Goal: Task Accomplishment & Management: Use online tool/utility

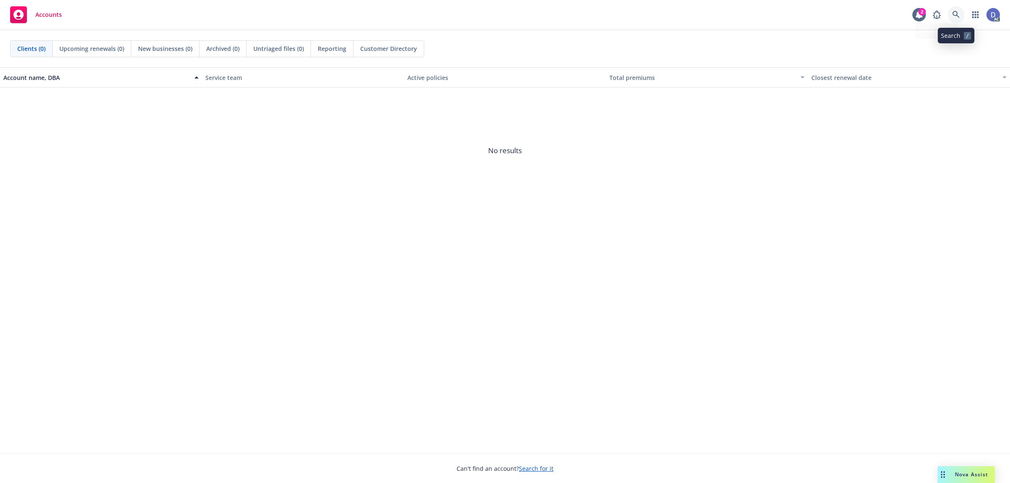
click at [808, 11] on link at bounding box center [956, 14] width 17 height 17
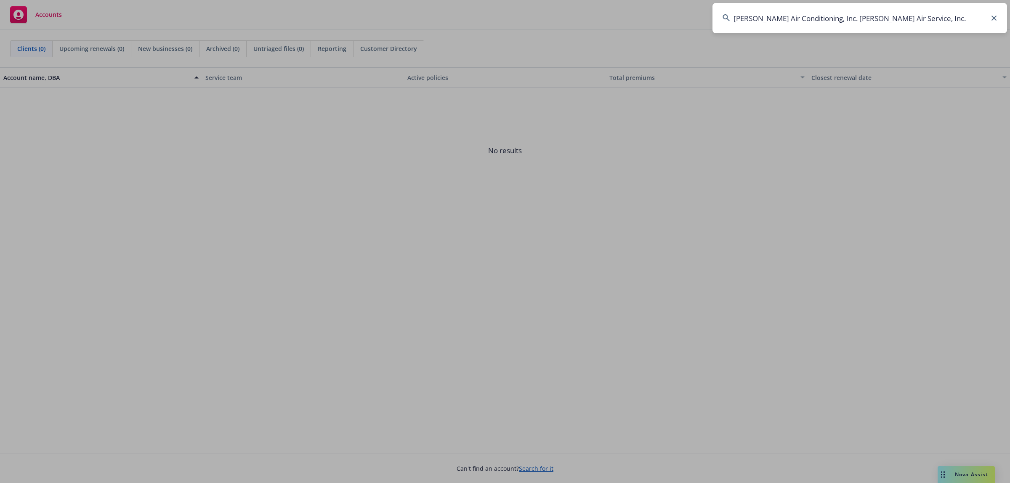
click at [808, 11] on input "Brady Air Conditioning, Inc. Brady Air Service, Inc." at bounding box center [860, 18] width 295 height 30
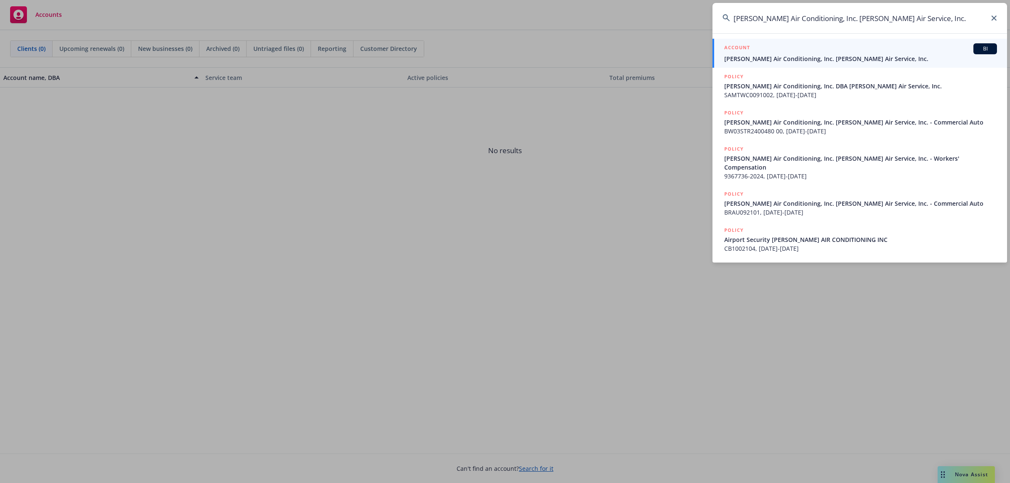
type input "Brady Air Conditioning, Inc. Brady Air Service, Inc."
click at [808, 61] on span "Brady Air Conditioning, Inc. Brady Air Service, Inc." at bounding box center [860, 58] width 273 height 9
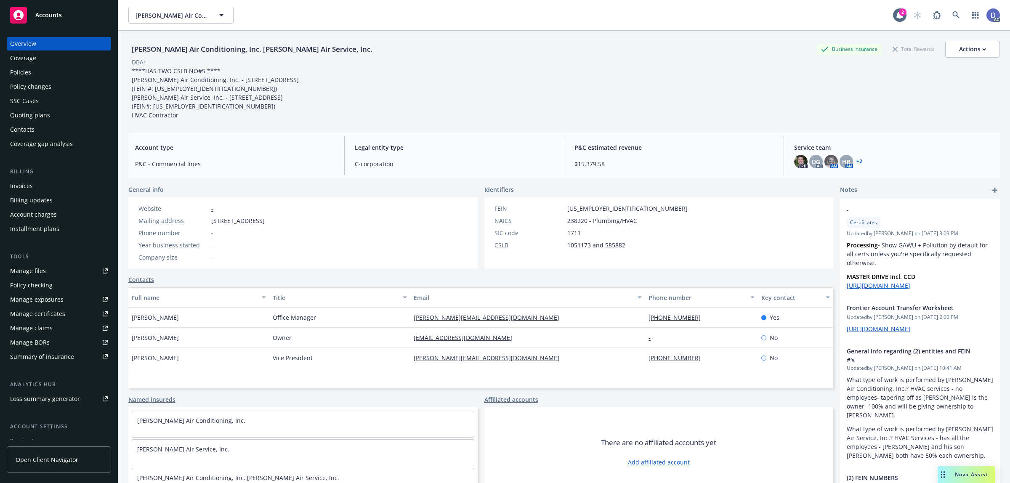
click at [51, 327] on link "Manage claims" at bounding box center [59, 328] width 104 height 13
click at [30, 270] on div "Manage files" at bounding box center [28, 270] width 36 height 13
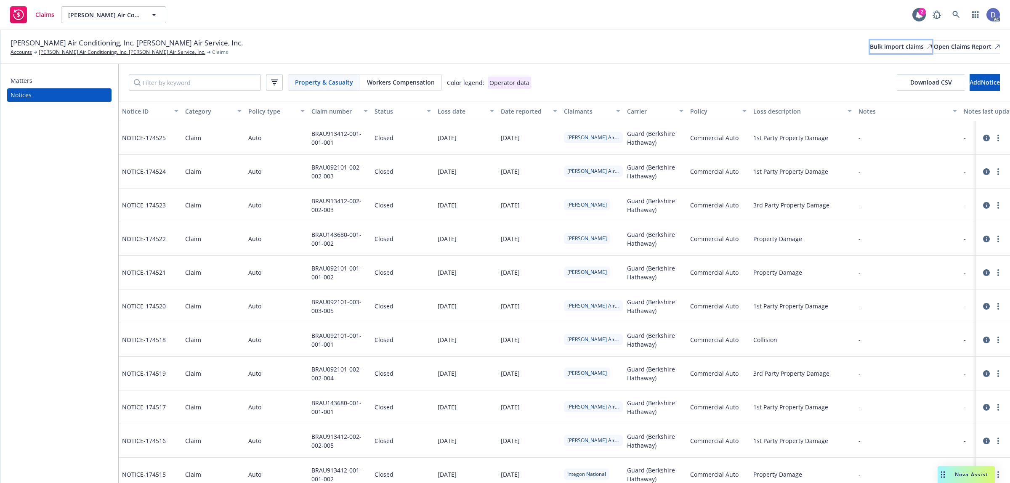
click at [870, 43] on link "Bulk import claims" at bounding box center [901, 46] width 62 height 13
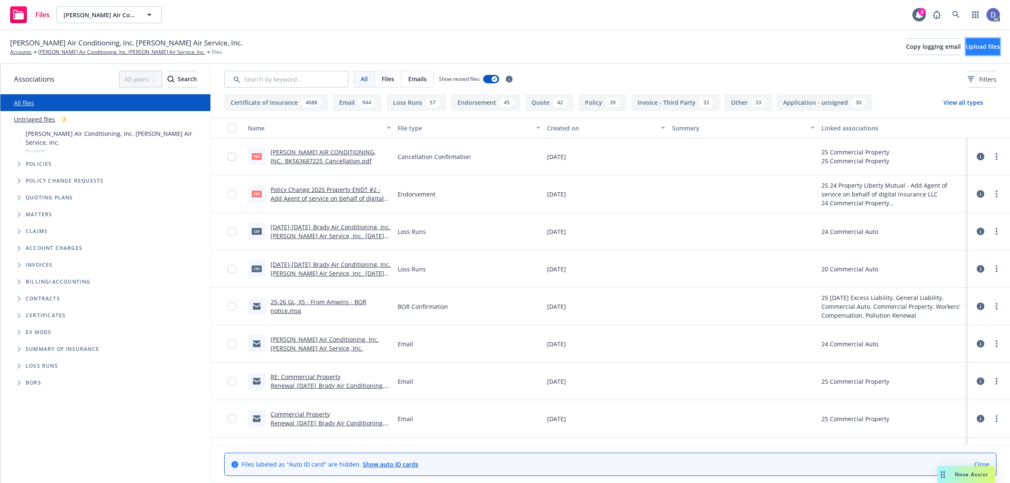
click at [983, 49] on span "Upload files" at bounding box center [983, 47] width 34 height 8
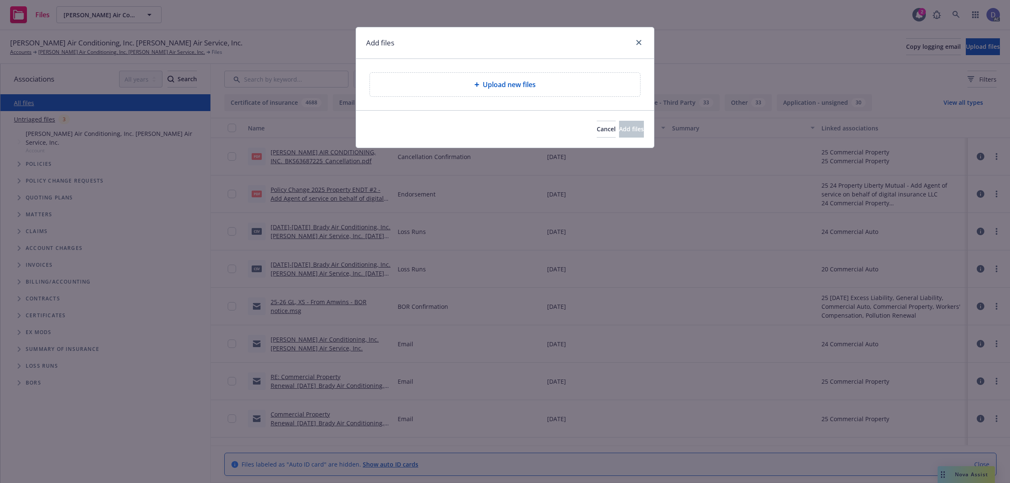
click at [514, 79] on div "Upload new files" at bounding box center [505, 85] width 270 height 24
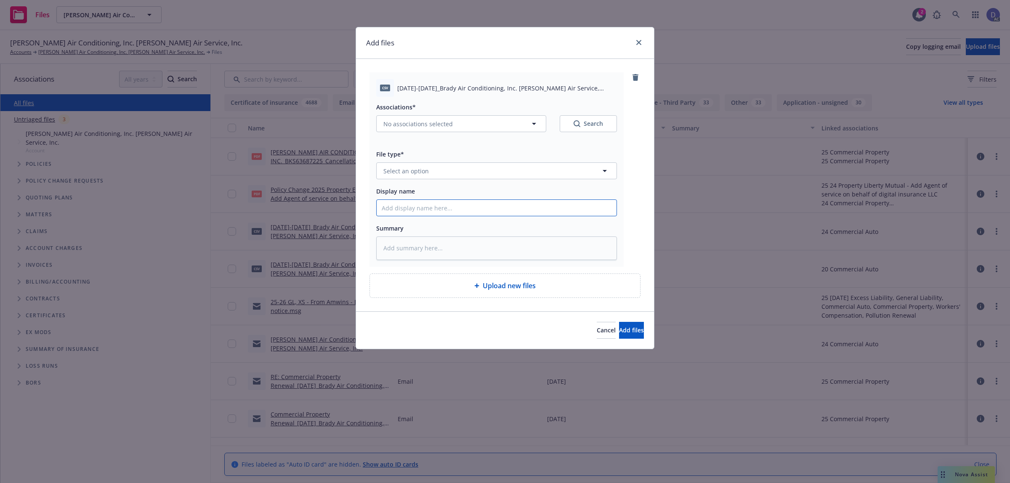
click at [502, 215] on input "Display name" at bounding box center [497, 208] width 240 height 16
paste input "2018-2020_Brady Air Conditioning, Inc. Brady Air Service, Inc._8-1-2024"
type input "2018-2020_Brady Air Conditioning, Inc. Brady Air Service, Inc._8-1-2024"
type textarea "x"
type input "2018-2020_Brady Air Conditioning, Inc. Brady Air Service, Inc._8-1-2024"
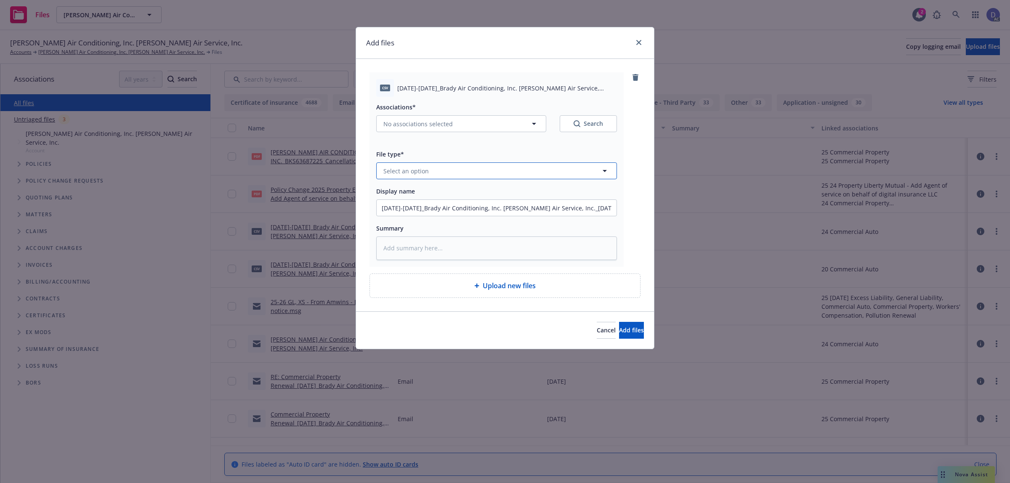
click at [543, 171] on button "Select an option" at bounding box center [496, 170] width 241 height 17
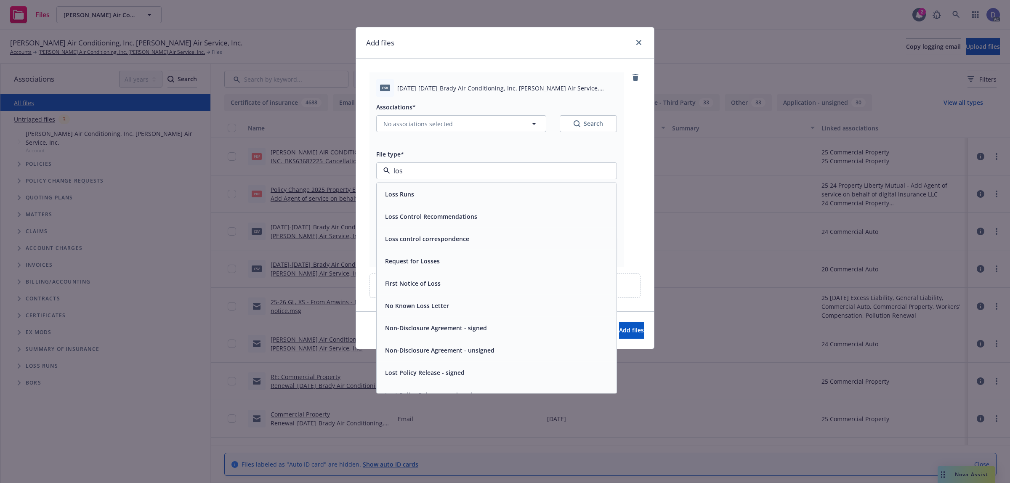
type input "loss"
click at [543, 185] on div "Loss Runs" at bounding box center [497, 194] width 240 height 22
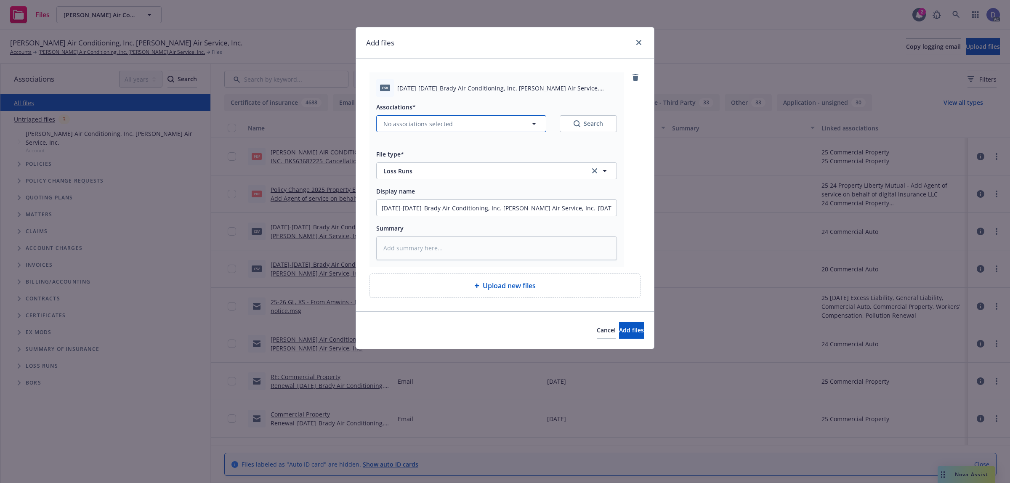
click at [436, 118] on button "No associations selected" at bounding box center [461, 123] width 170 height 17
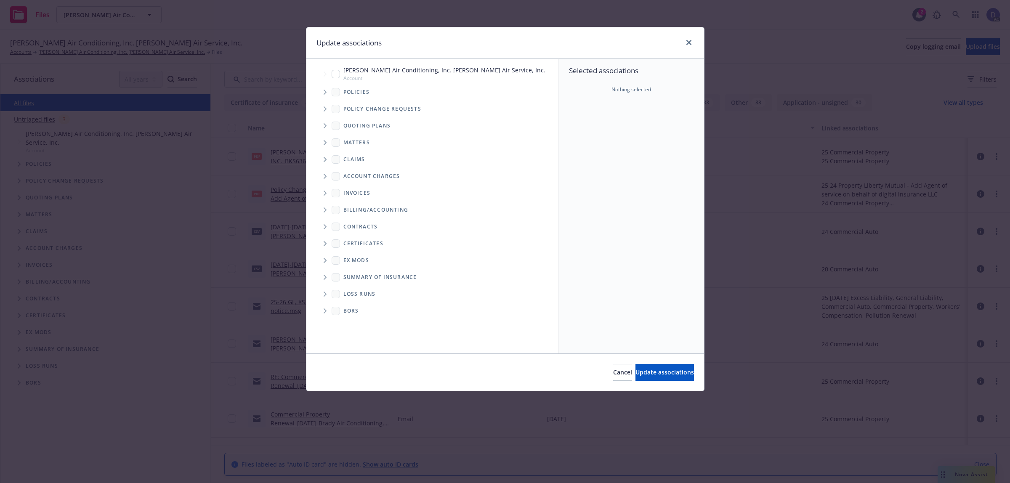
click at [324, 93] on icon "Tree Example" at bounding box center [325, 92] width 3 height 5
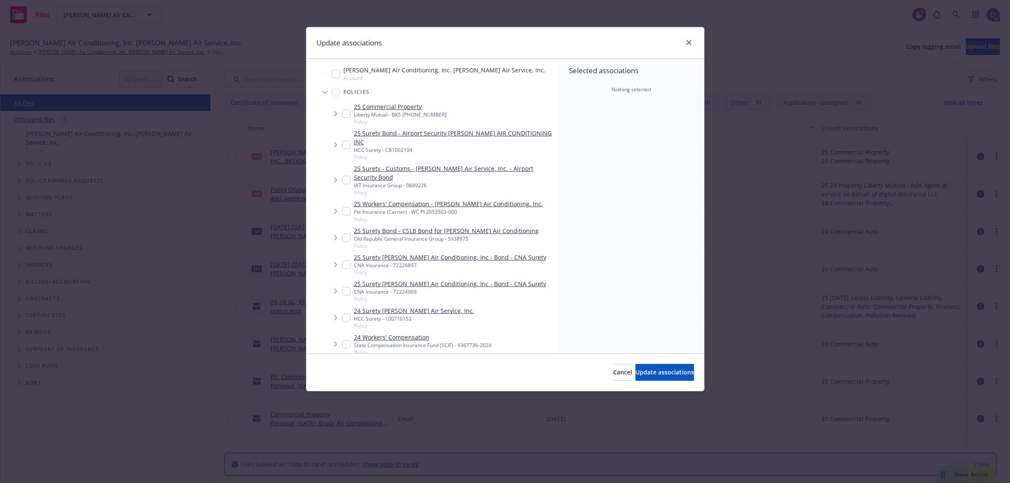
click at [582, 160] on div "Selected associations Nothing selected" at bounding box center [631, 206] width 145 height 295
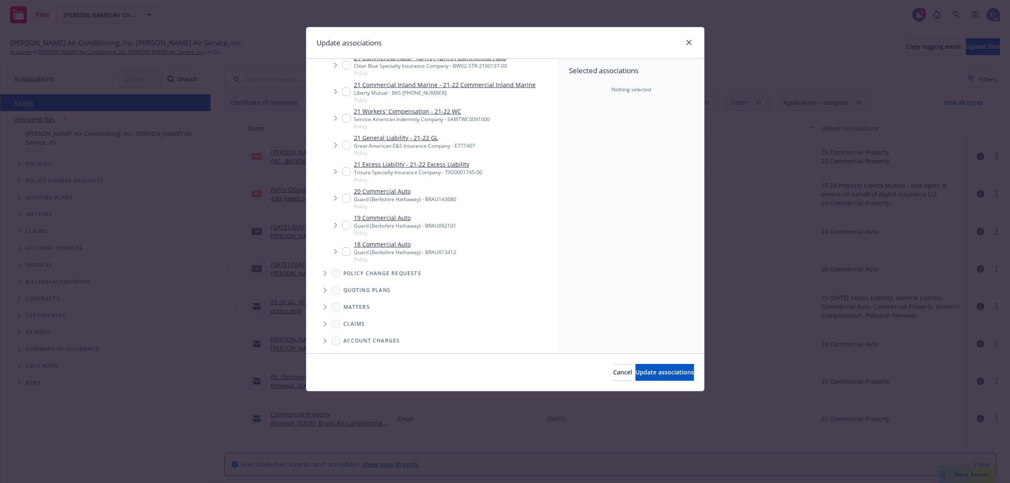
type textarea "x"
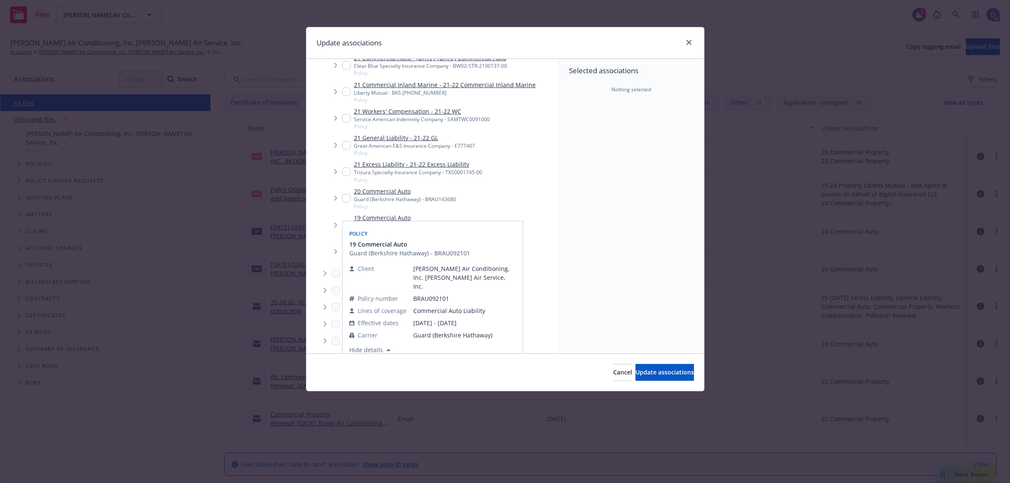
click at [403, 213] on link "19 Commercial Auto" at bounding box center [405, 217] width 102 height 9
checkbox input "true"
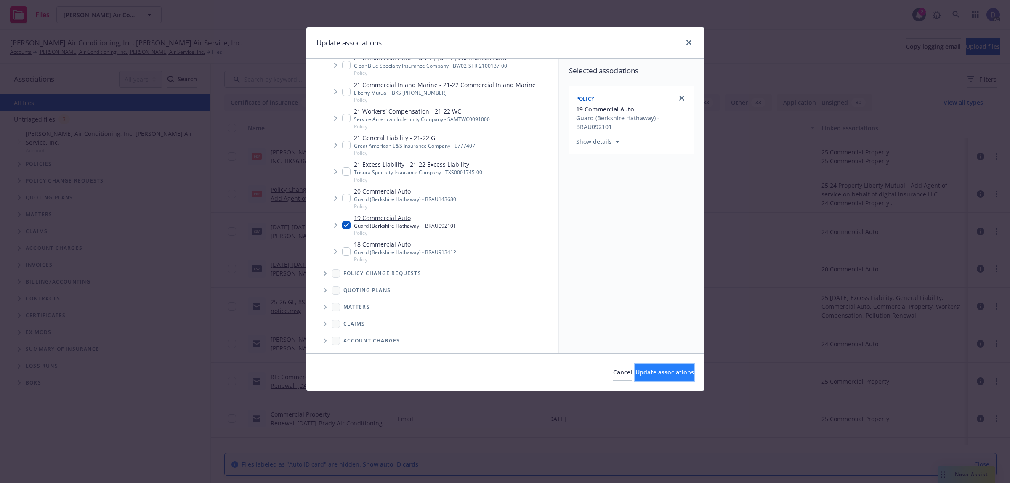
click at [651, 370] on span "Update associations" at bounding box center [665, 372] width 58 height 8
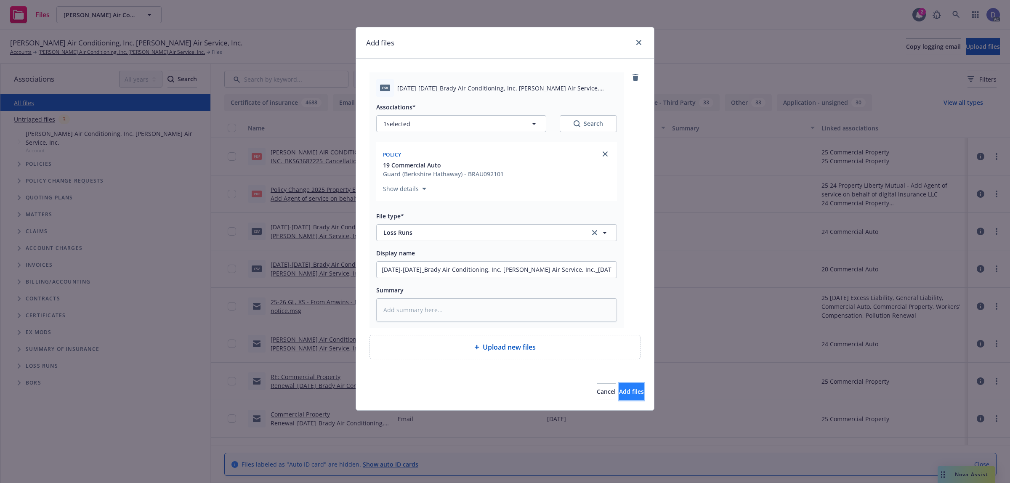
click at [619, 385] on button "Add files" at bounding box center [631, 391] width 25 height 17
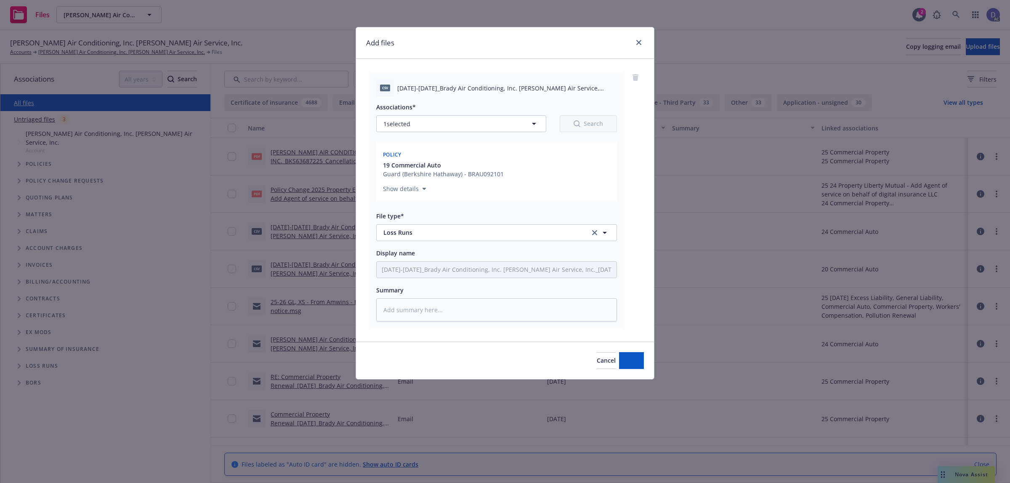
type textarea "x"
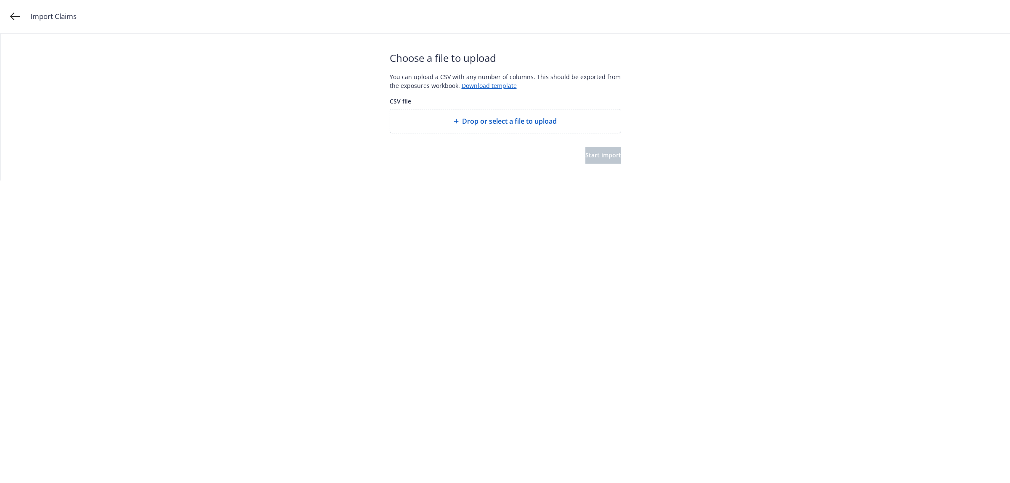
click at [499, 122] on span "Drop or select a file to upload" at bounding box center [509, 121] width 95 height 10
click at [604, 172] on button "Start import" at bounding box center [603, 164] width 36 height 17
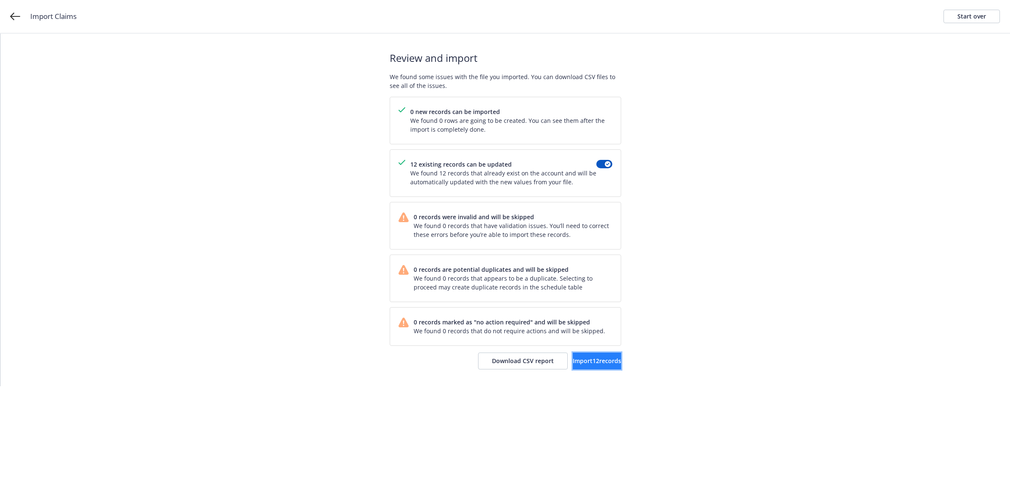
click at [580, 367] on button "Import 12 records" at bounding box center [597, 361] width 48 height 17
click at [579, 360] on span "View accounts" at bounding box center [586, 361] width 41 height 8
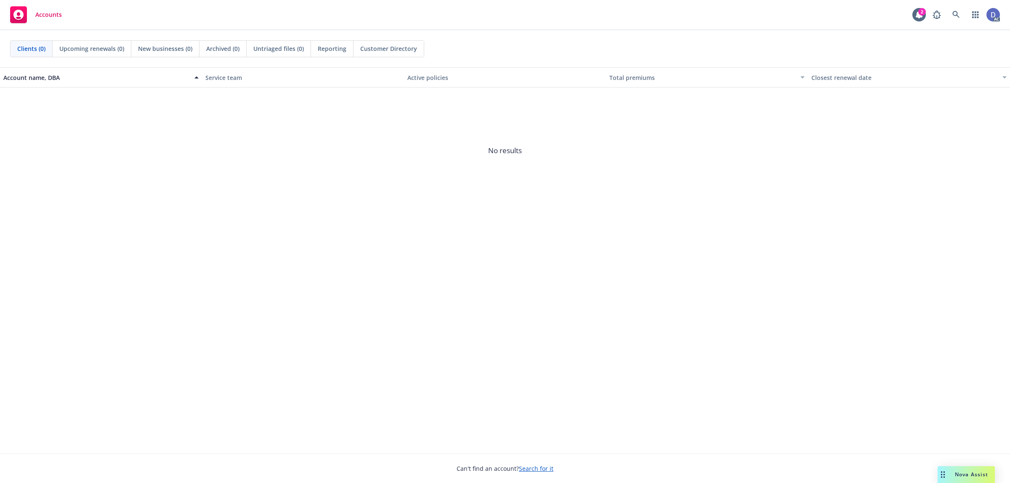
click at [958, 25] on div "Accounts 2 AC" at bounding box center [505, 15] width 1010 height 30
click at [955, 15] on icon at bounding box center [956, 15] width 8 height 8
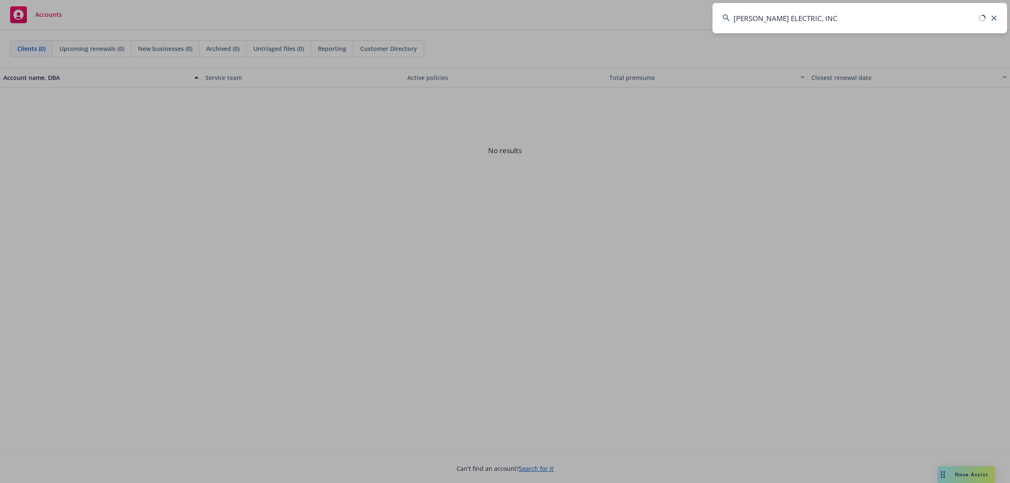
click at [954, 14] on input "[PERSON_NAME] ELECTRIC, INC" at bounding box center [860, 18] width 295 height 30
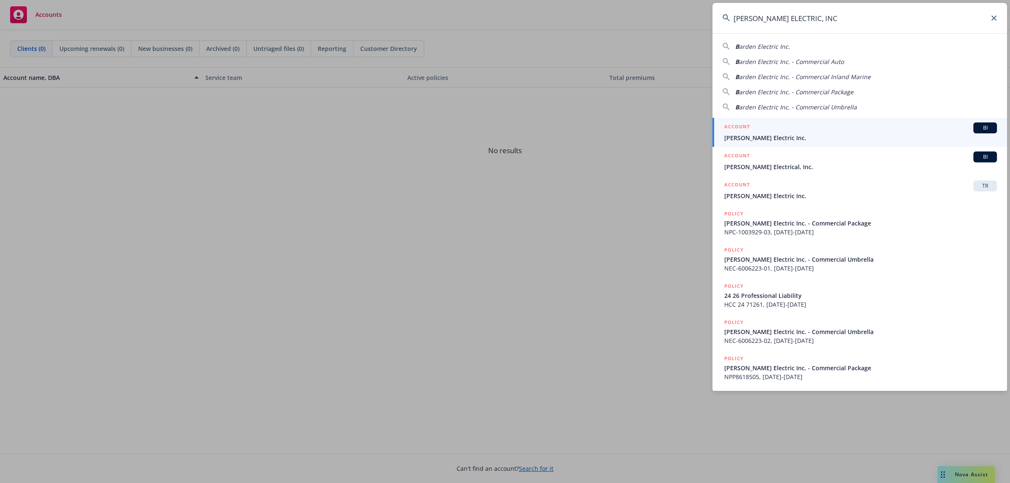
type input "BARDEN ELECTRIC, INC"
click at [791, 129] on div "ACCOUNT BI" at bounding box center [860, 127] width 273 height 11
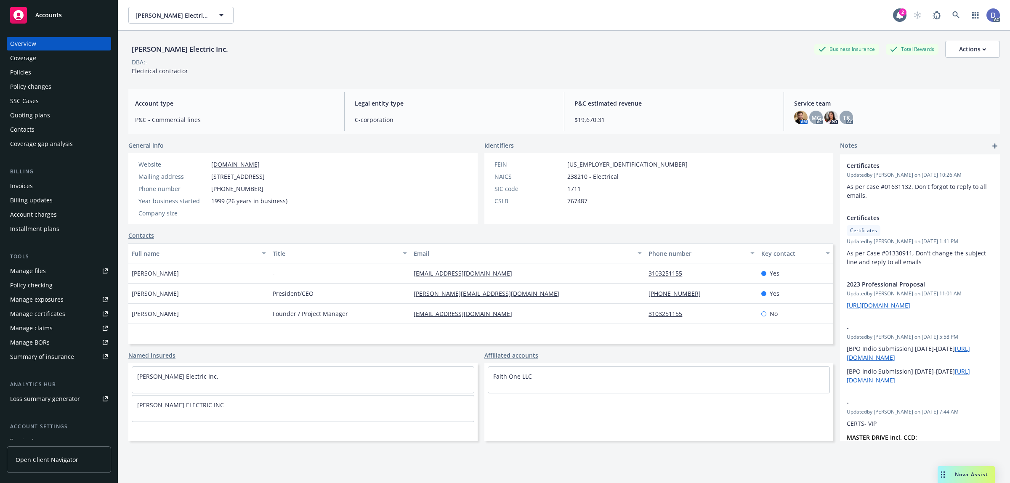
click at [41, 71] on div "Policies" at bounding box center [59, 72] width 98 height 13
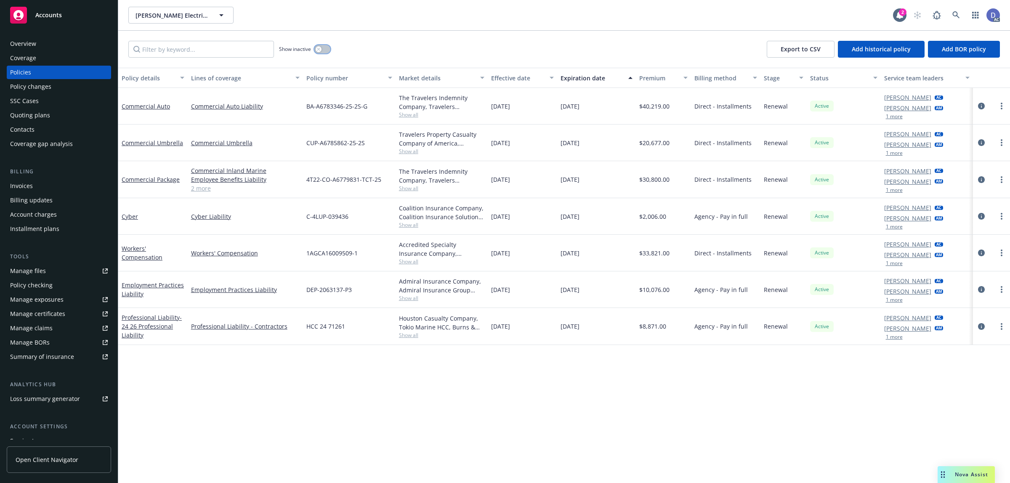
click at [325, 48] on button "button" at bounding box center [322, 49] width 16 height 8
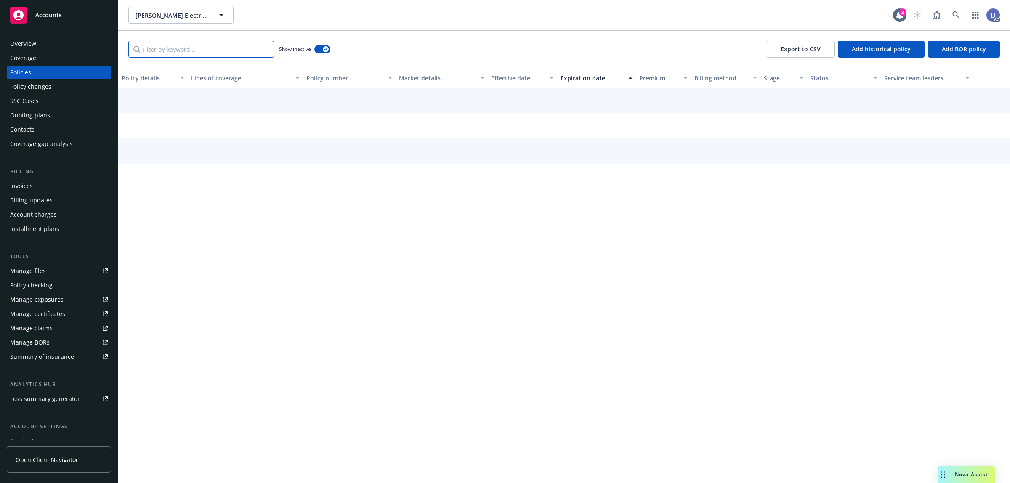
click at [260, 56] on input "Filter by keyword..." at bounding box center [201, 49] width 146 height 17
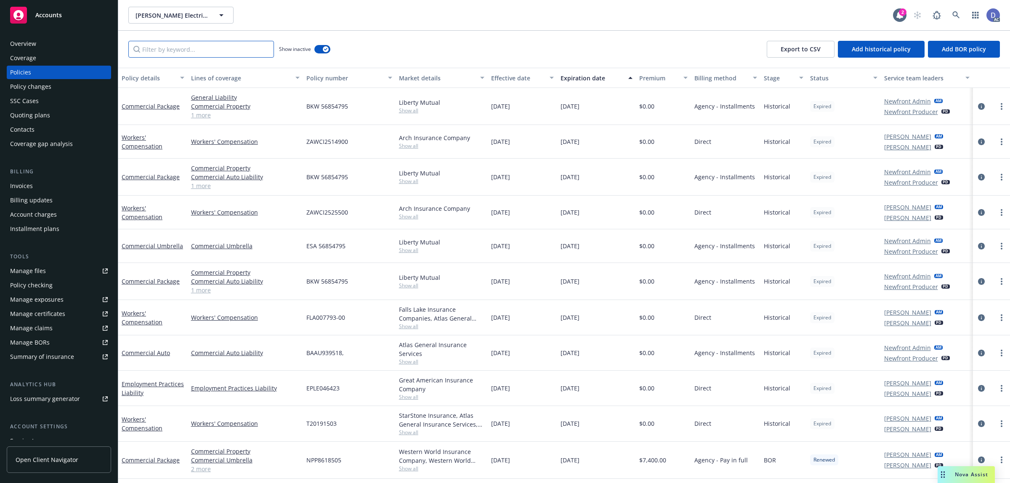
paste input "NPP8544542"
type input "NPP8544542"
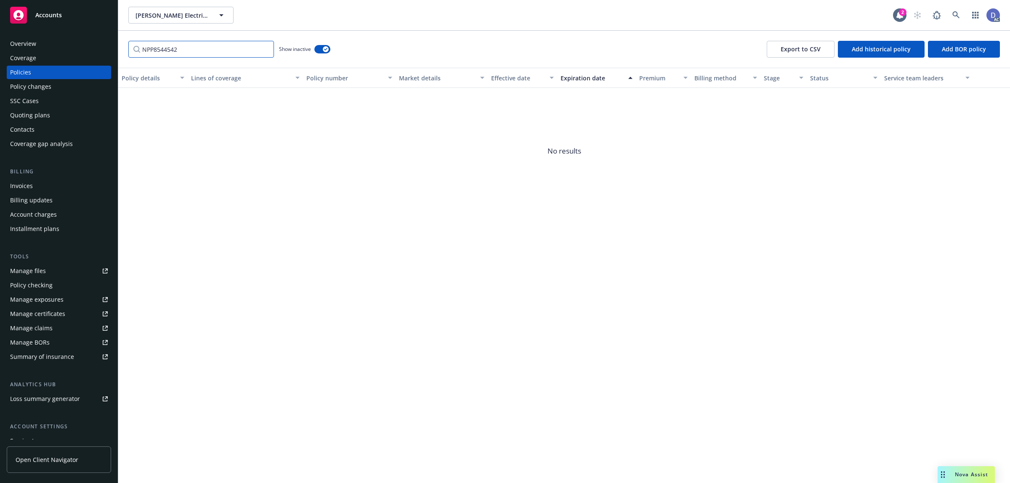
click at [264, 48] on input "NPP8544542" at bounding box center [201, 49] width 146 height 17
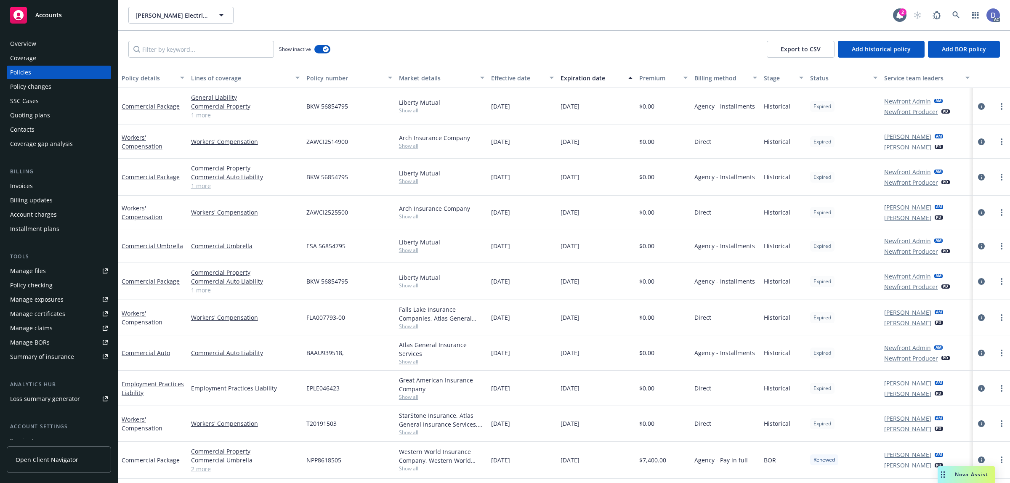
click at [308, 354] on span "BAAU939518," at bounding box center [324, 352] width 37 height 9
copy span "BAAU939518"
click at [885, 45] on span "Add historical policy" at bounding box center [881, 49] width 59 height 8
select select "other"
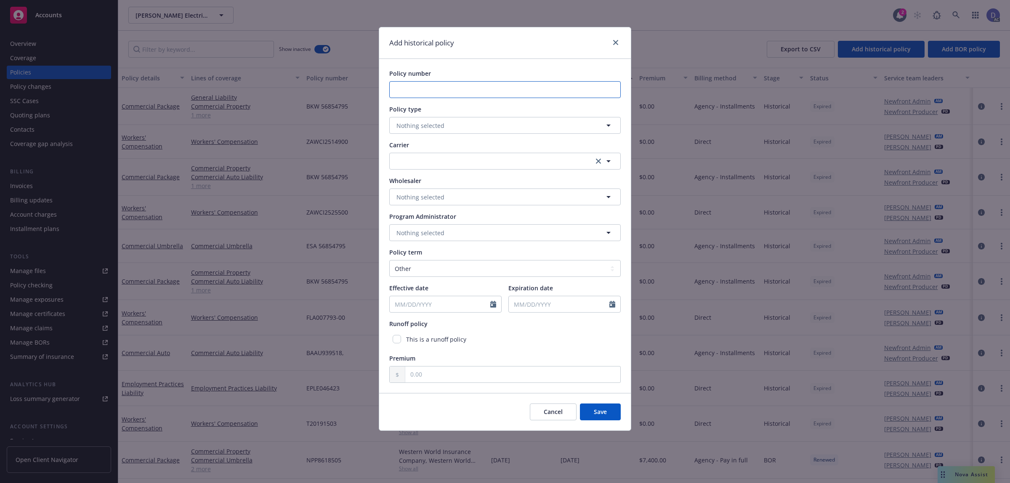
click at [487, 96] on input "Policy number" at bounding box center [504, 89] width 231 height 17
paste input "NPP8544542"
type input "NPP8544542"
click at [495, 116] on div "Policy type No readable name Nothing selected" at bounding box center [504, 119] width 231 height 29
click at [499, 120] on button "Nothing selected" at bounding box center [504, 125] width 231 height 17
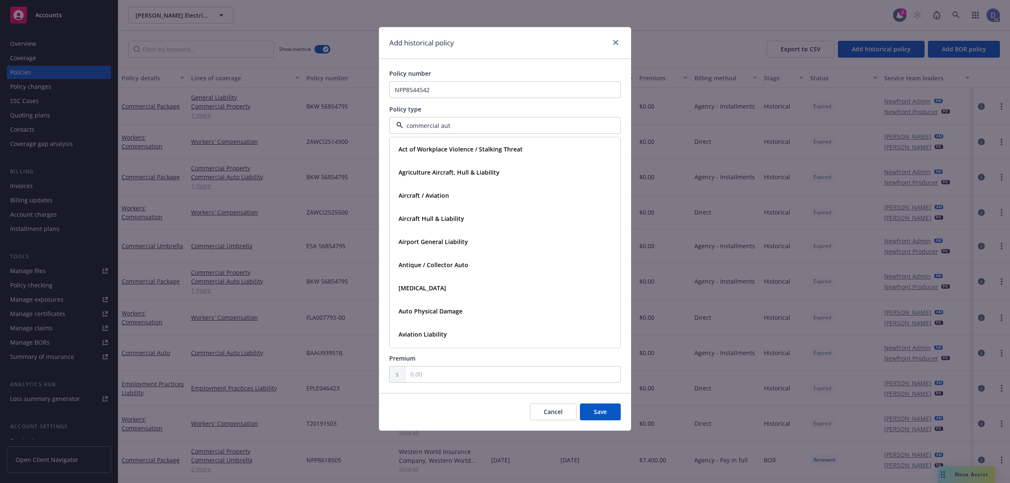
type input "commercial auto"
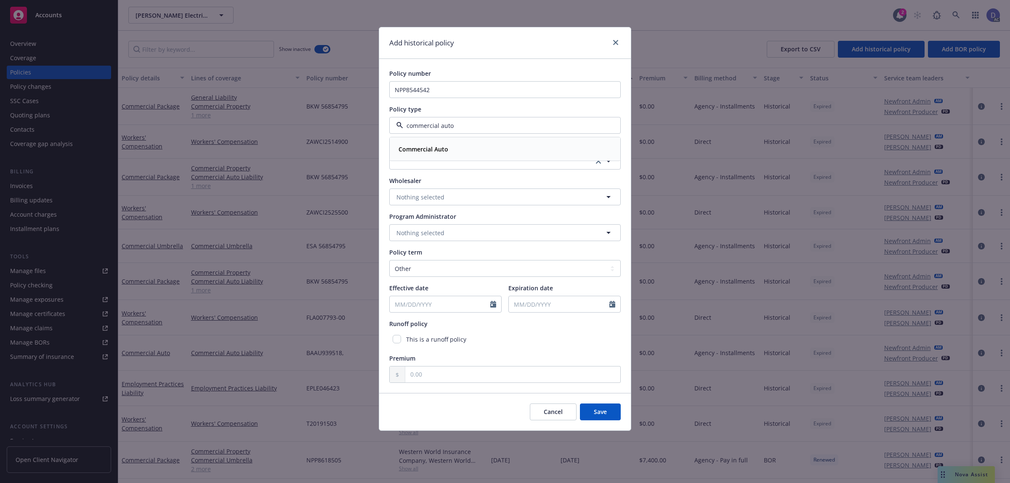
click at [496, 144] on div "Commercial Auto" at bounding box center [505, 149] width 220 height 12
click at [445, 154] on button "button" at bounding box center [504, 161] width 231 height 17
type input "western"
click at [478, 213] on span "Appointed carrier" at bounding box center [465, 214] width 132 height 9
click at [434, 271] on select "Select policy term 12 Month 6 Month 4 Month 3 Month 2 Month 1 Month 36 Month (3…" at bounding box center [504, 268] width 231 height 17
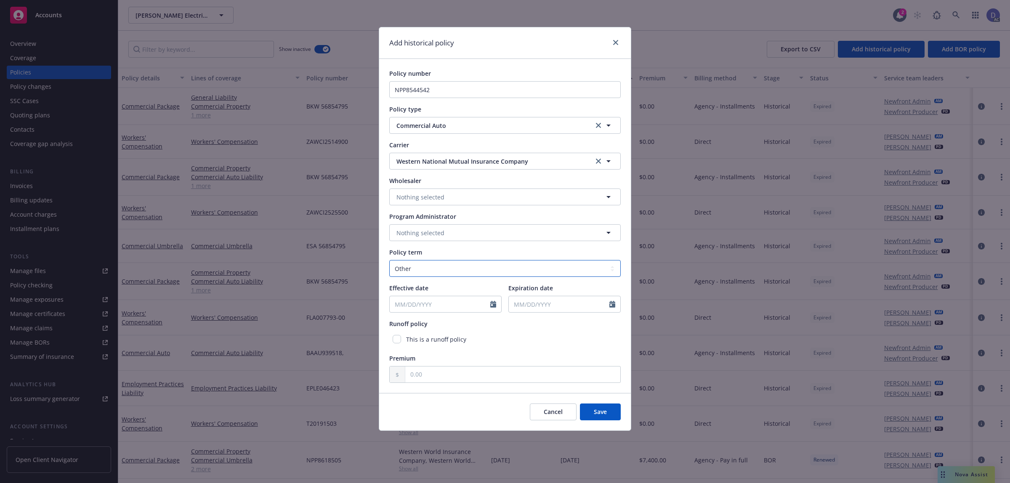
select select "12"
click at [389, 260] on select "Select policy term 12 Month 6 Month 4 Month 3 Month 2 Month 1 Month 36 Month (3…" at bounding box center [504, 268] width 231 height 17
click at [492, 308] on div at bounding box center [495, 304] width 11 height 16
click at [495, 301] on icon "Calendar" at bounding box center [493, 304] width 6 height 7
select select "9"
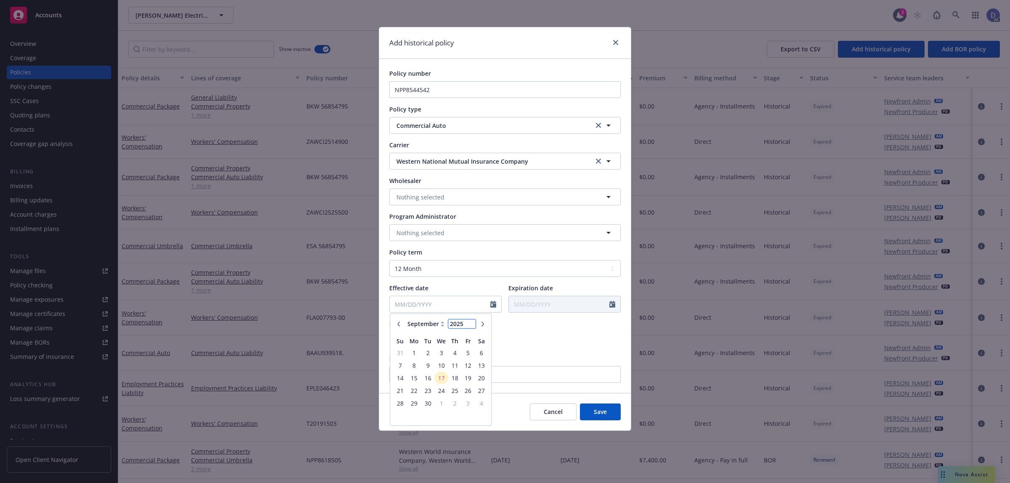
click at [466, 325] on input "2025" at bounding box center [461, 324] width 27 height 9
type input "2018"
click at [482, 354] on span "1" at bounding box center [481, 353] width 11 height 11
type input "09/01/2018"
type input "09/01/2019"
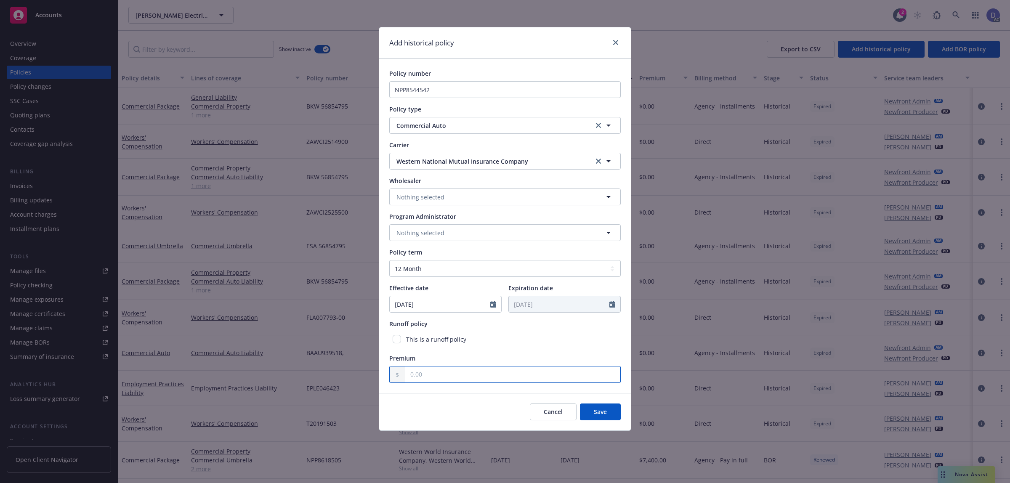
click at [479, 370] on input "text" at bounding box center [512, 375] width 215 height 16
type input "1.00"
click at [604, 418] on button "Save" at bounding box center [600, 412] width 41 height 17
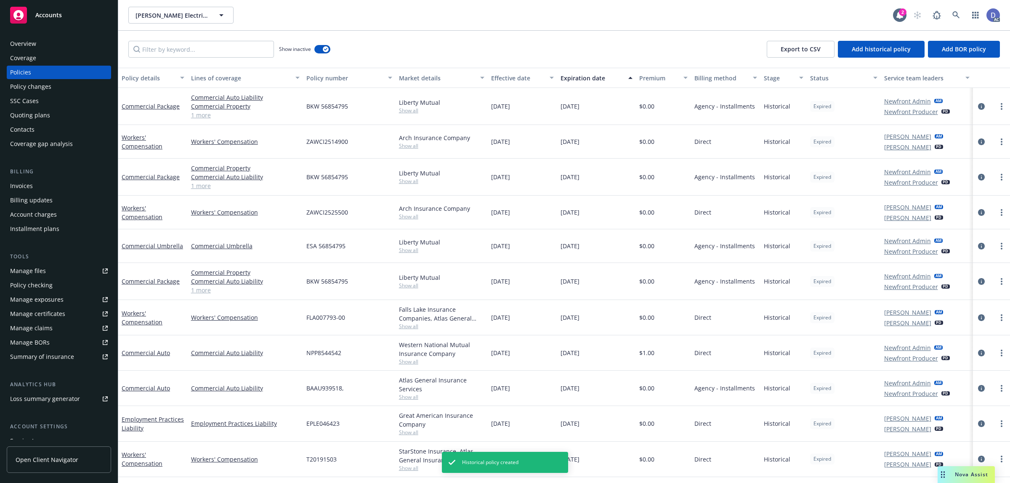
click at [340, 356] on div "NPP8544542" at bounding box center [349, 352] width 93 height 35
click at [335, 356] on span "NPP8544542" at bounding box center [323, 352] width 35 height 9
copy span "NPP8544542"
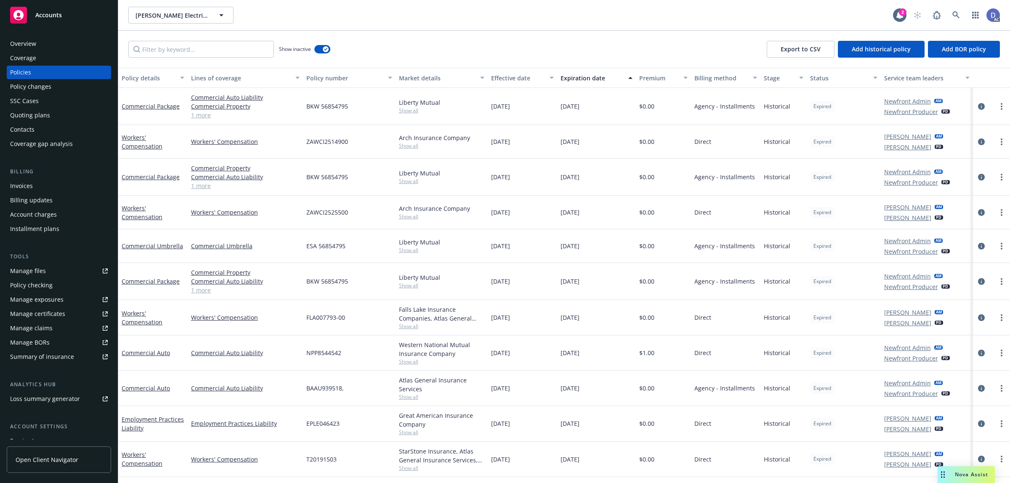
click at [49, 330] on div "Manage claims" at bounding box center [31, 328] width 43 height 13
click at [41, 276] on div "Manage files" at bounding box center [28, 270] width 36 height 13
click at [955, 11] on icon at bounding box center [956, 15] width 8 height 8
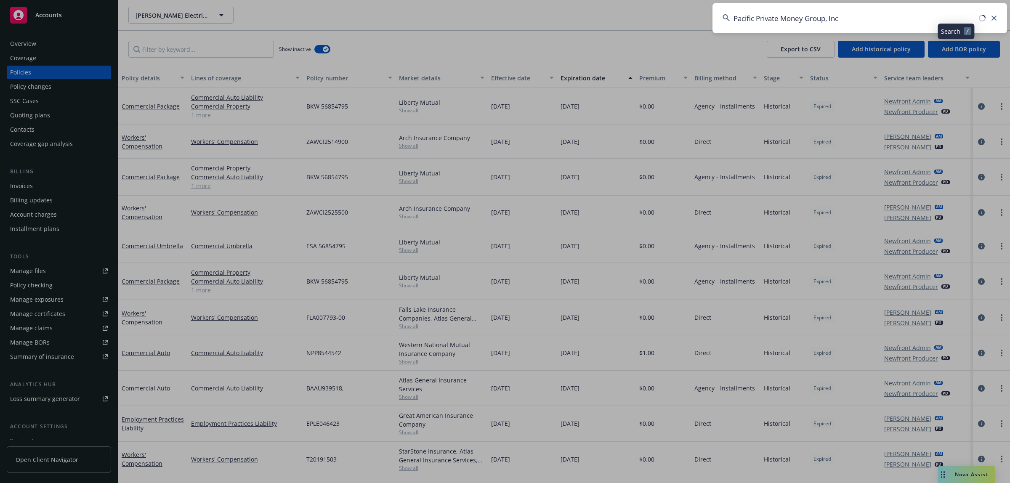
click at [955, 11] on input "Pacific Private Money Group, Inc" at bounding box center [860, 18] width 295 height 30
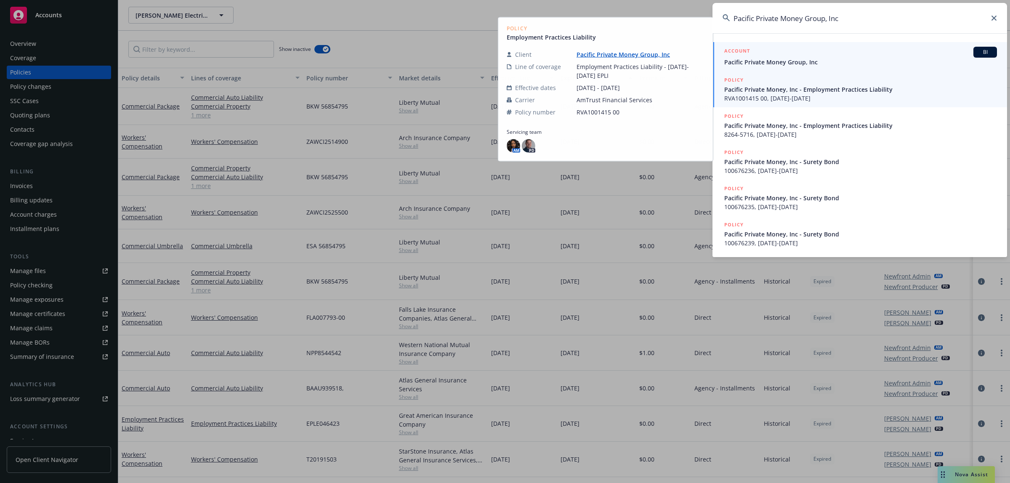
type input "Pacific Private Money Group, Inc"
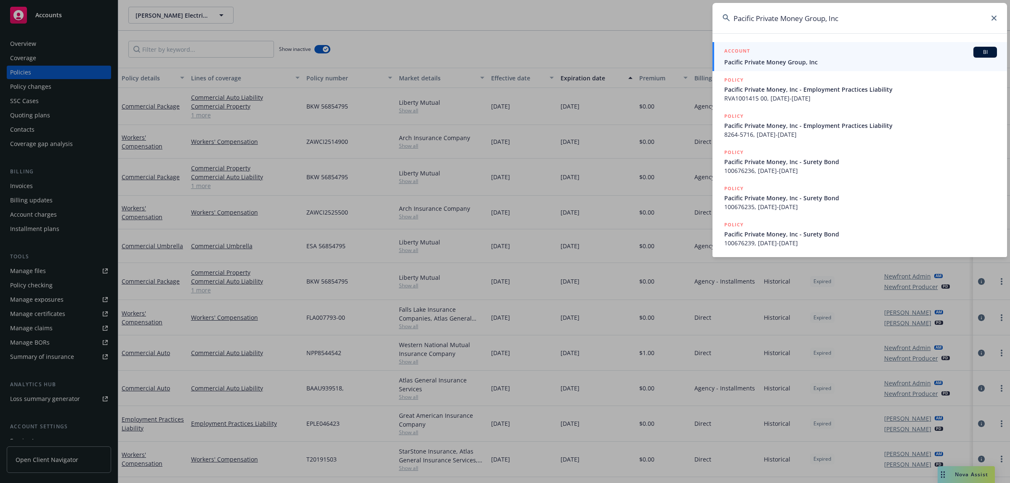
click at [832, 54] on div "ACCOUNT BI" at bounding box center [860, 52] width 273 height 11
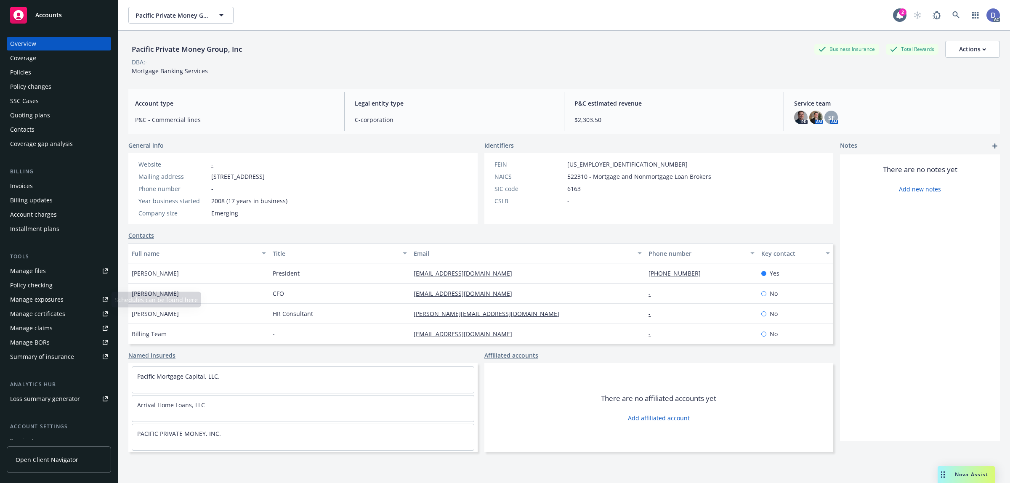
click at [53, 331] on link "Manage claims" at bounding box center [59, 328] width 104 height 13
click at [45, 272] on link "Manage files" at bounding box center [59, 270] width 104 height 13
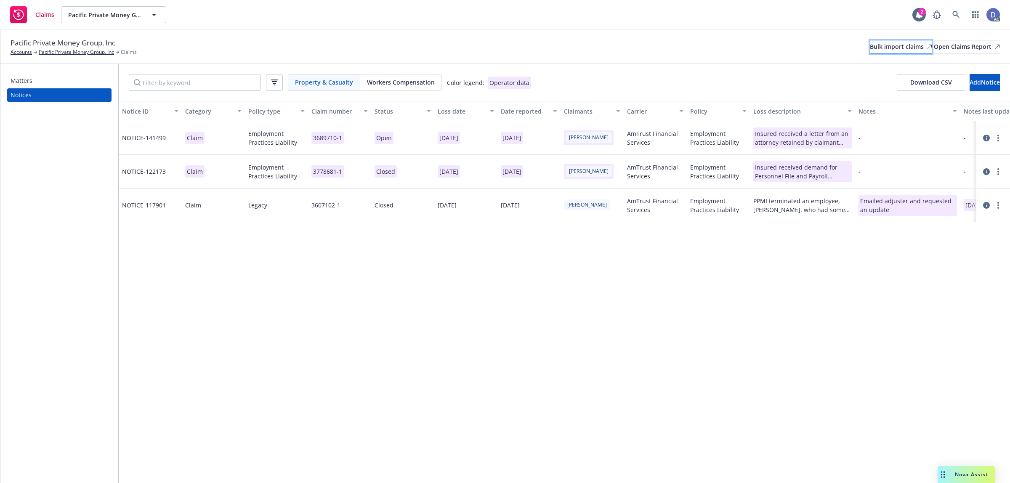
click at [883, 51] on div "Bulk import claims" at bounding box center [901, 46] width 62 height 13
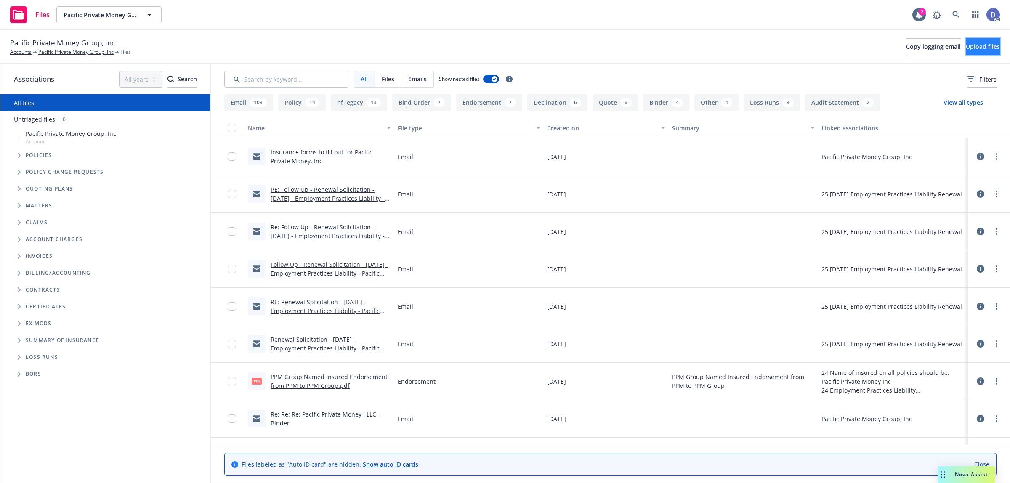
click at [986, 47] on button "Upload files" at bounding box center [983, 46] width 34 height 17
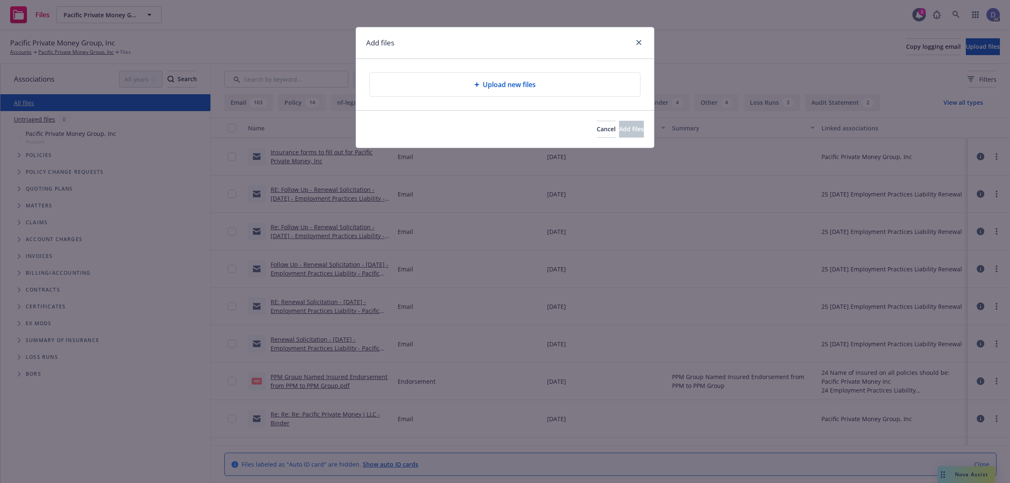
click at [508, 91] on div "Upload new files" at bounding box center [505, 85] width 270 height 24
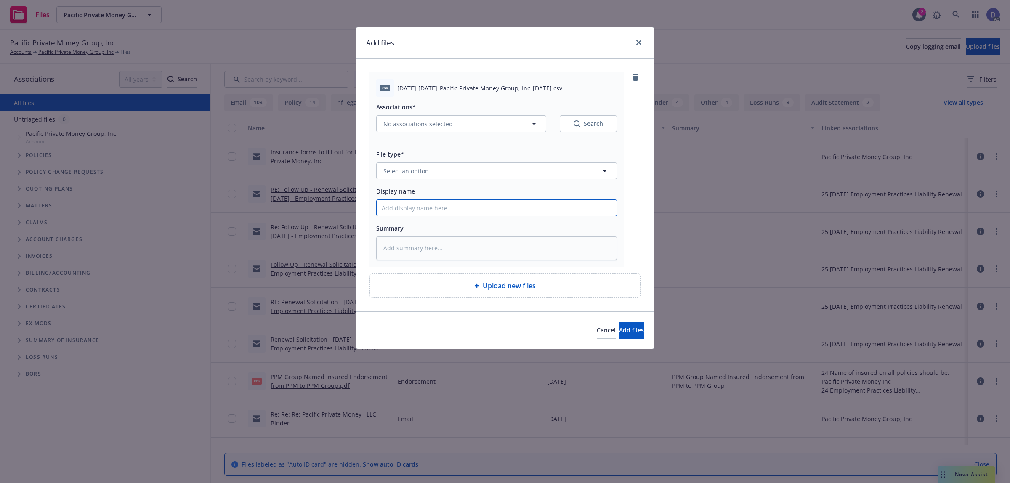
click at [582, 206] on input "Display name" at bounding box center [497, 208] width 240 height 16
paste input "[DATE]-[DATE]_Pacific Private Money Group, Inc_[DATE]"
type input "[DATE]-[DATE]_Pacific Private Money Group, Inc_[DATE]"
type textarea "x"
type input "2022-2024_Pacific Private Money Group, Inc_9-9-2024"
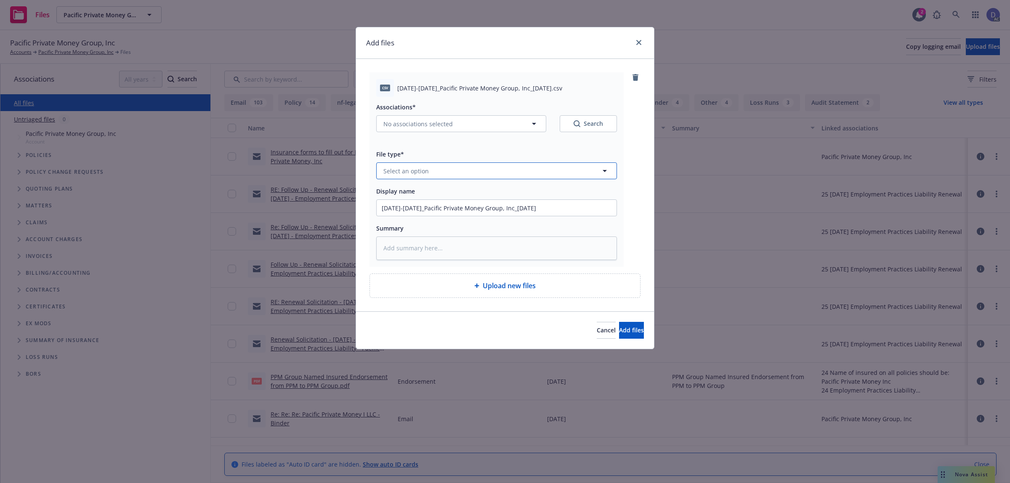
click at [578, 167] on button "Select an option" at bounding box center [496, 170] width 241 height 17
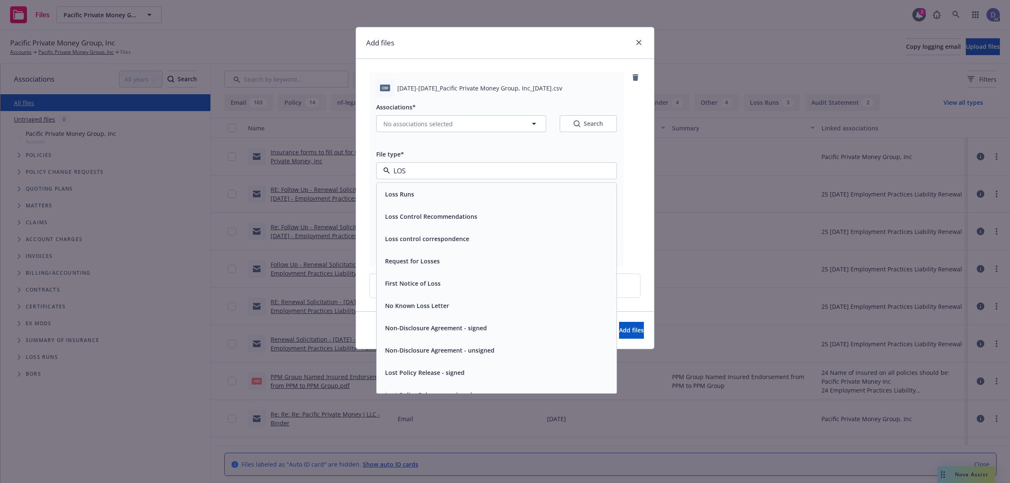
type input "LOSS"
click at [577, 183] on div "Loss Runs" at bounding box center [497, 194] width 240 height 22
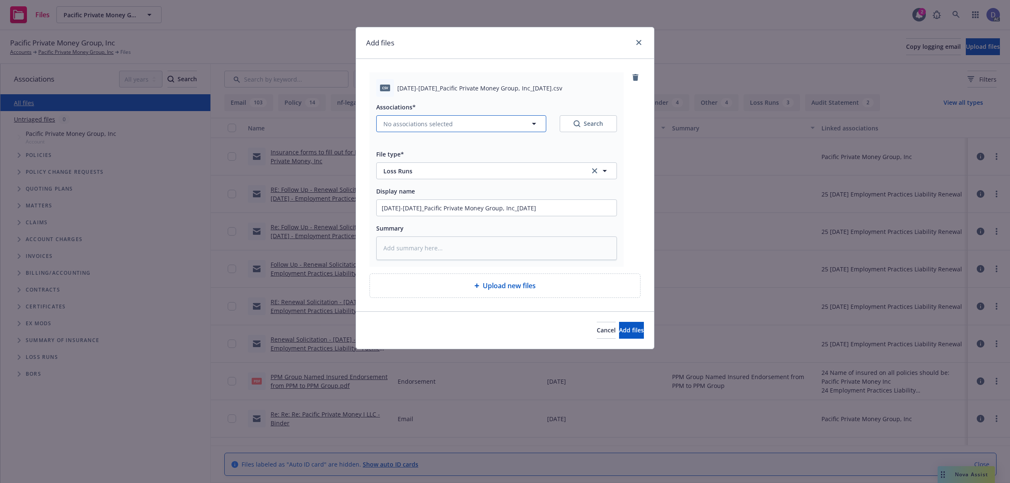
click at [447, 125] on span "No associations selected" at bounding box center [417, 124] width 69 height 9
type textarea "x"
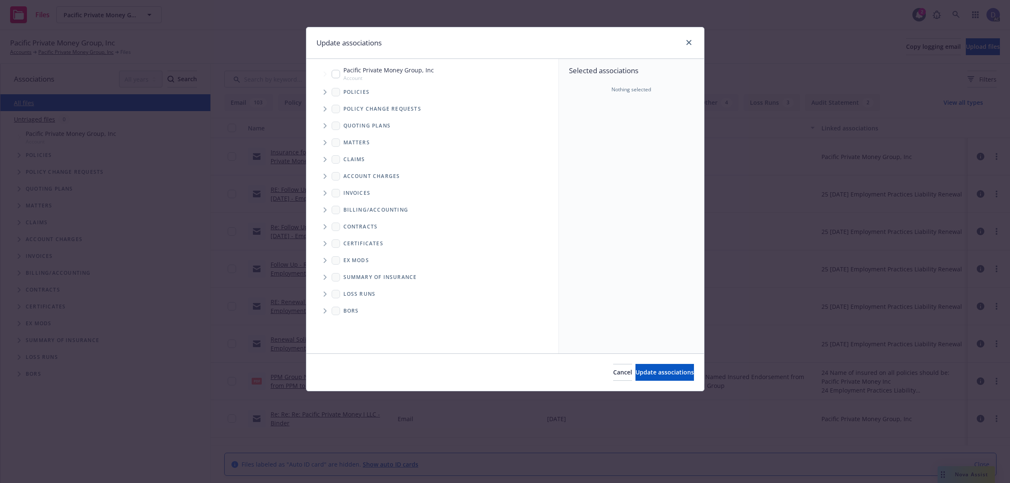
click at [326, 89] on span "Tree Example" at bounding box center [324, 91] width 13 height 13
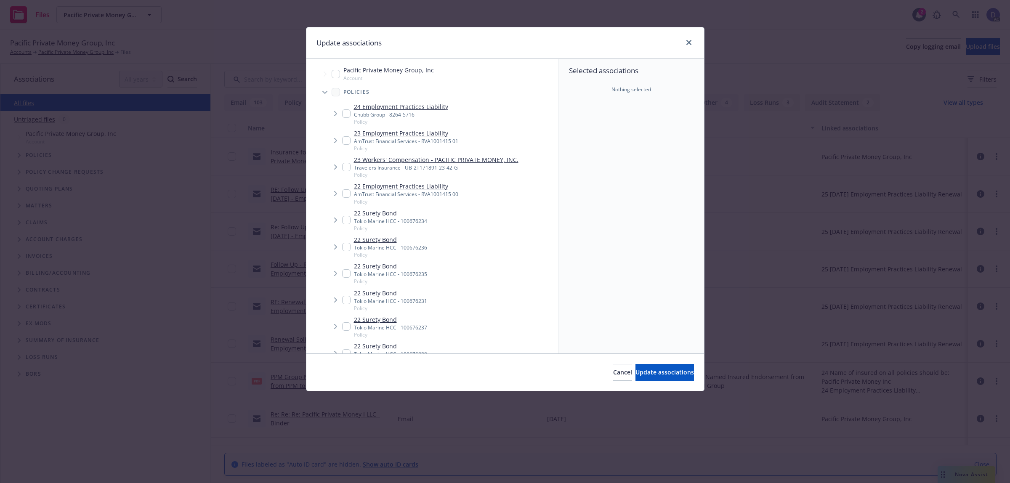
click at [601, 122] on div "Selected associations Nothing selected" at bounding box center [631, 206] width 145 height 295
click at [408, 135] on link "23 Employment Practices Liability" at bounding box center [406, 133] width 104 height 9
checkbox input "true"
click at [666, 367] on button "Update associations" at bounding box center [665, 372] width 58 height 17
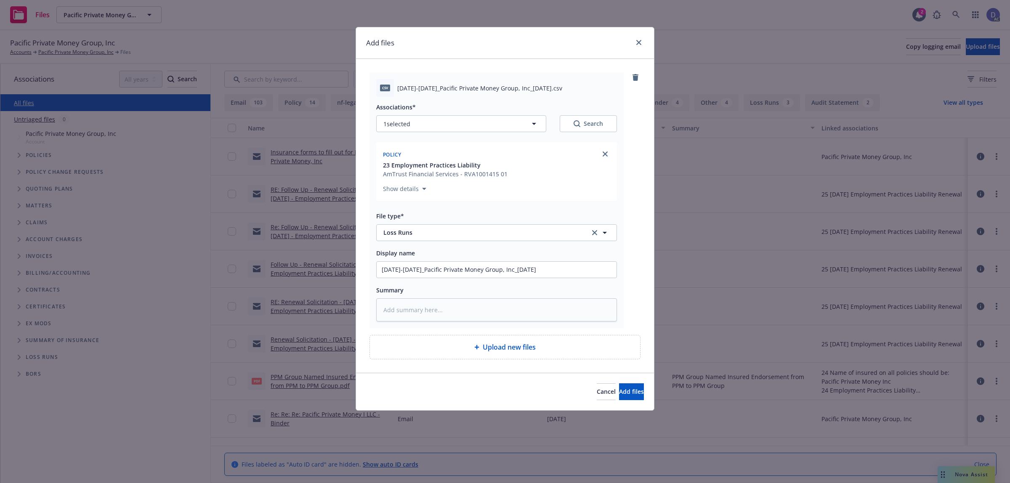
click at [627, 381] on div "Cancel Add files" at bounding box center [505, 391] width 298 height 37
click at [626, 385] on button "Add files" at bounding box center [631, 391] width 25 height 17
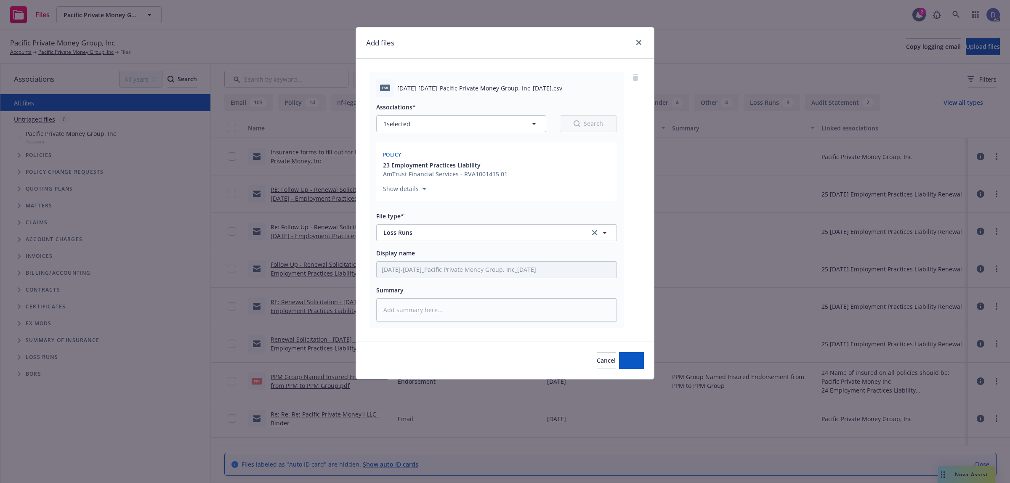
type textarea "x"
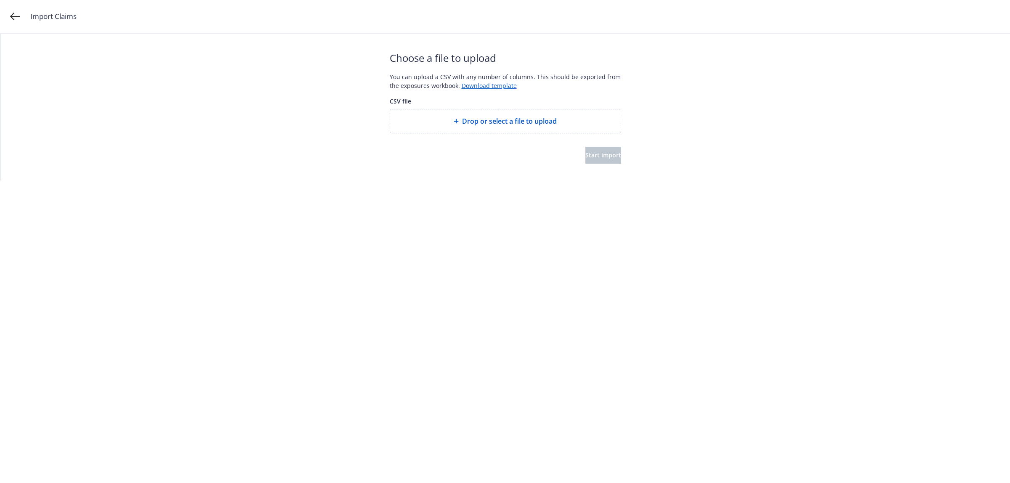
click at [507, 123] on span "Drop or select a file to upload" at bounding box center [509, 121] width 95 height 10
click at [598, 157] on span "Start import" at bounding box center [603, 155] width 36 height 8
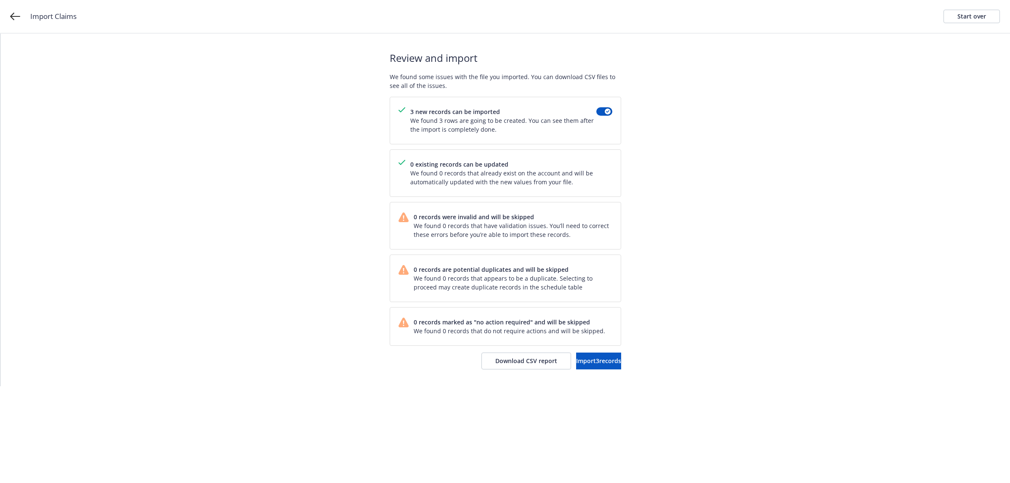
click at [788, 149] on div "Review and import We found some issues with the file you imported. You can down…" at bounding box center [505, 210] width 1010 height 353
click at [585, 363] on span "Import 3 records" at bounding box center [598, 361] width 45 height 8
click at [593, 363] on span "View accounts" at bounding box center [586, 361] width 41 height 8
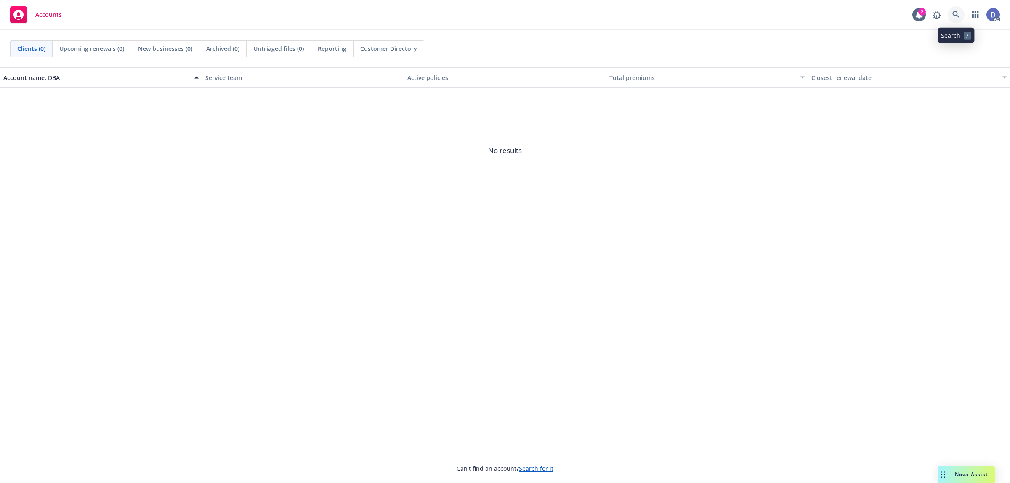
click at [957, 18] on icon at bounding box center [956, 15] width 8 height 8
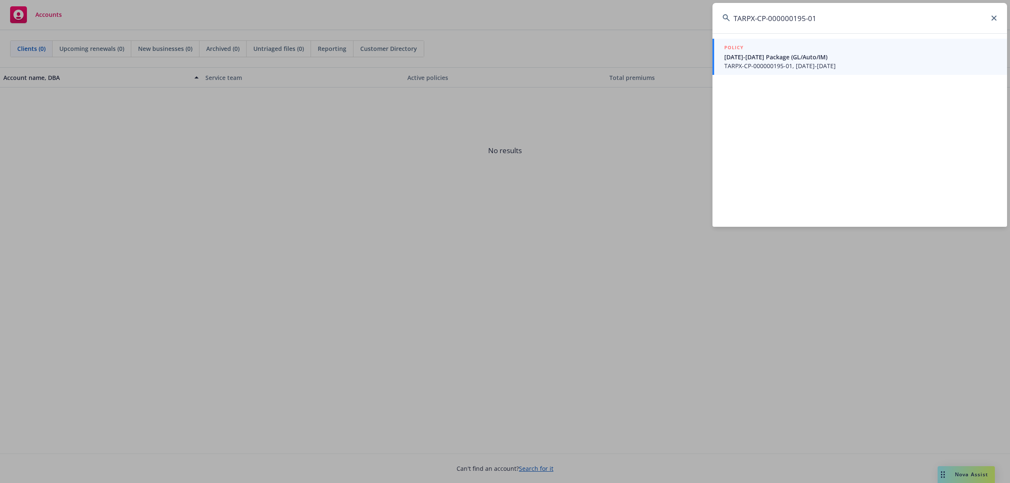
type input "TARPX-CP-000000195-01"
click at [887, 56] on span "[DATE]-[DATE] Package (GL/Auto/IM)" at bounding box center [860, 57] width 273 height 9
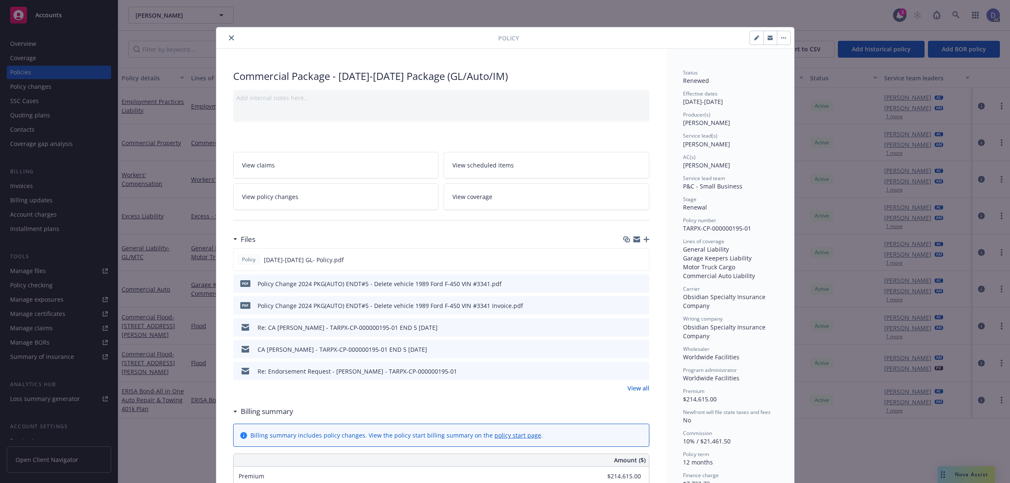
click at [229, 38] on icon "close" at bounding box center [231, 37] width 5 height 5
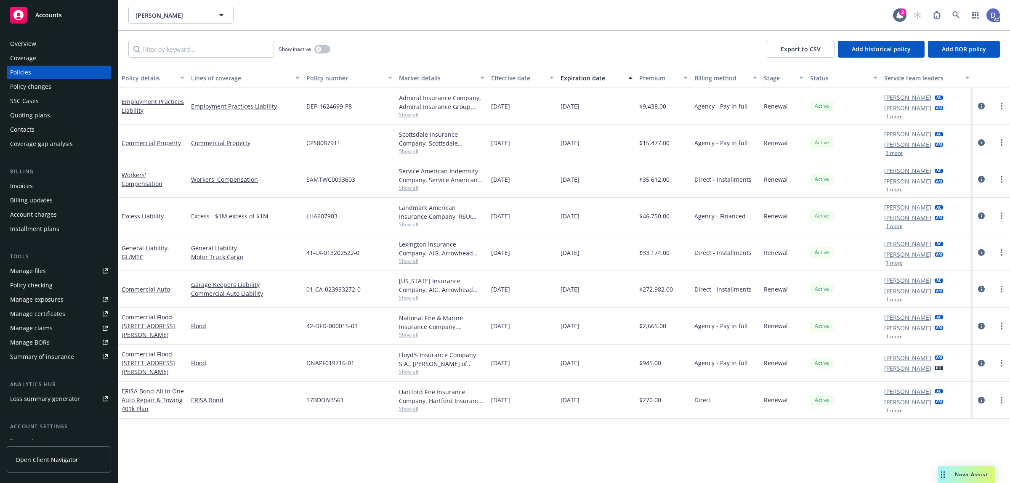
click at [37, 45] on div "Overview" at bounding box center [59, 43] width 98 height 13
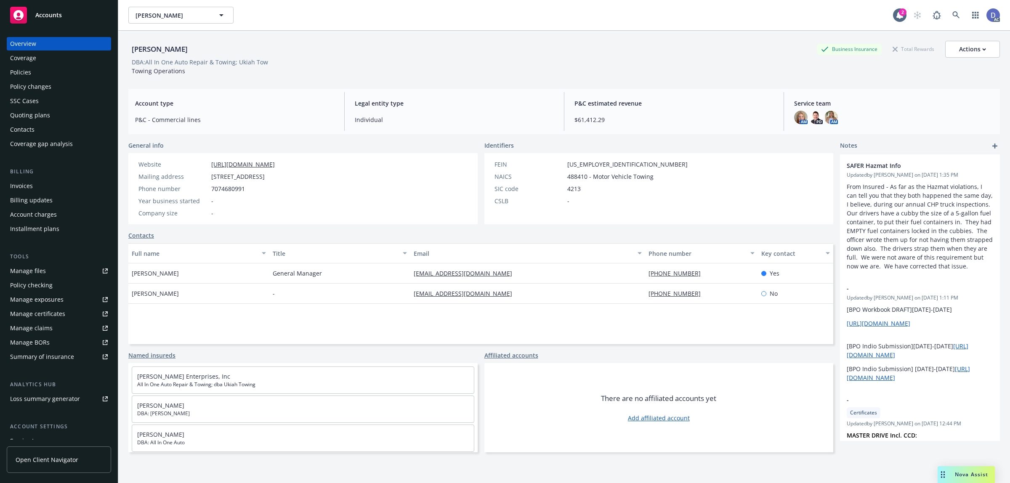
copy div "[PERSON_NAME]"
drag, startPoint x: 207, startPoint y: 49, endPoint x: 131, endPoint y: 52, distance: 75.4
click at [131, 52] on div "[PERSON_NAME]" at bounding box center [159, 49] width 63 height 11
click at [53, 324] on link "Manage claims" at bounding box center [59, 328] width 104 height 13
click at [38, 275] on div "Manage files" at bounding box center [28, 270] width 36 height 13
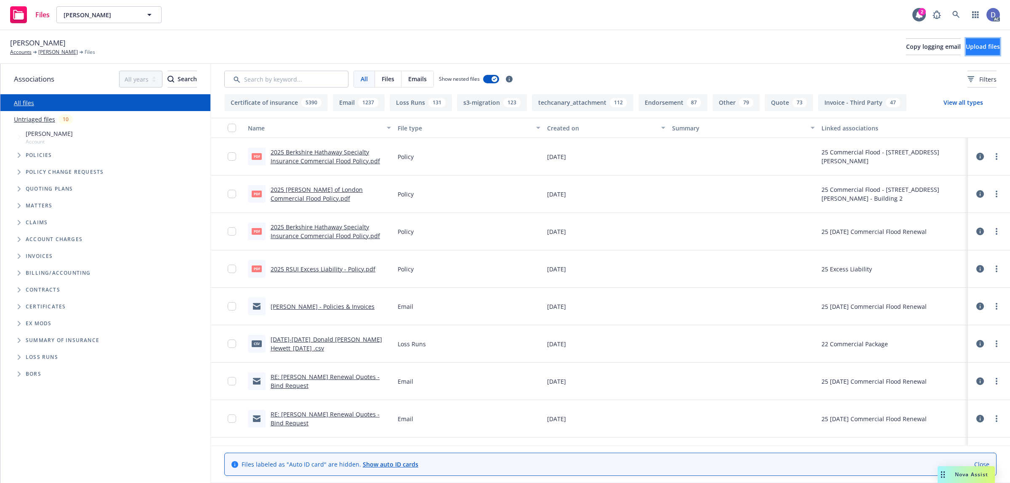
click at [988, 40] on button "Upload files" at bounding box center [983, 46] width 34 height 17
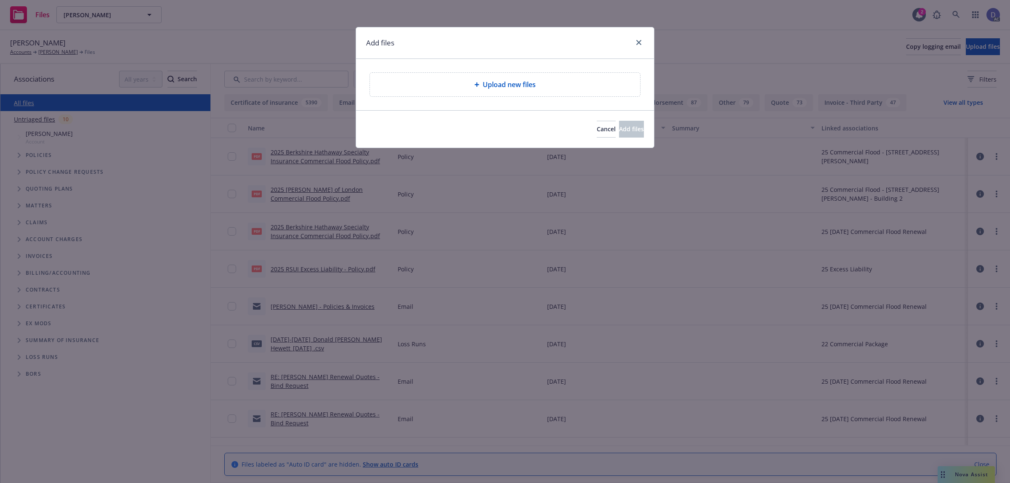
click at [514, 81] on span "Upload new files" at bounding box center [509, 85] width 53 height 10
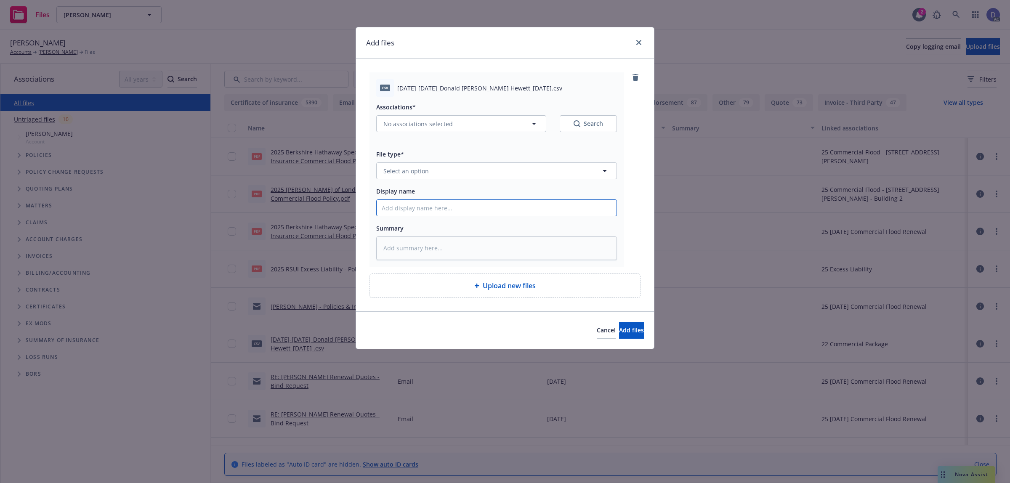
click at [516, 213] on input "Display name" at bounding box center [497, 208] width 240 height 16
paste input "[DATE]-[DATE]_Donald [PERSON_NAME] Hewett_[DATE]"
type input "[DATE]-[DATE]_Donald [PERSON_NAME] Hewett_[DATE]"
type textarea "x"
type input "[DATE]-[DATE]_Donald [PERSON_NAME] Hewett_[DATE]"
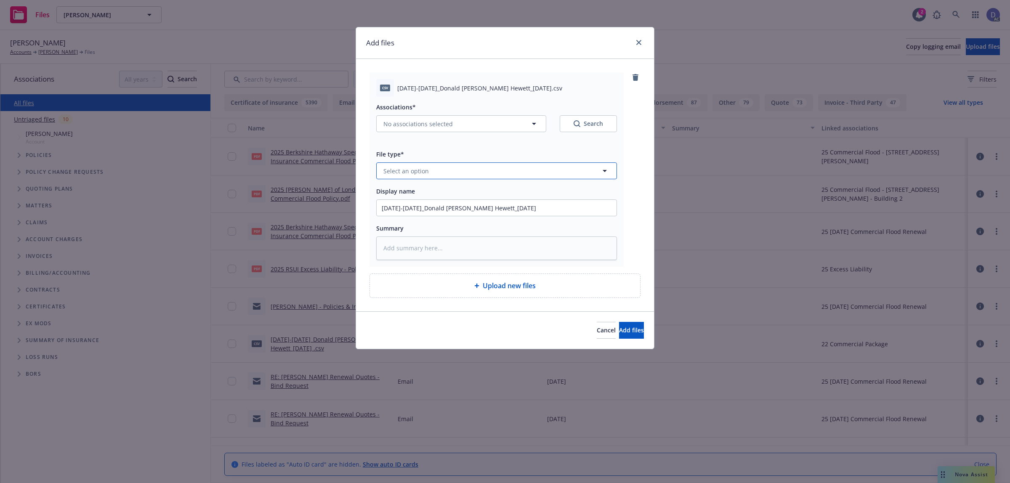
click at [553, 175] on button "Select an option" at bounding box center [496, 170] width 241 height 17
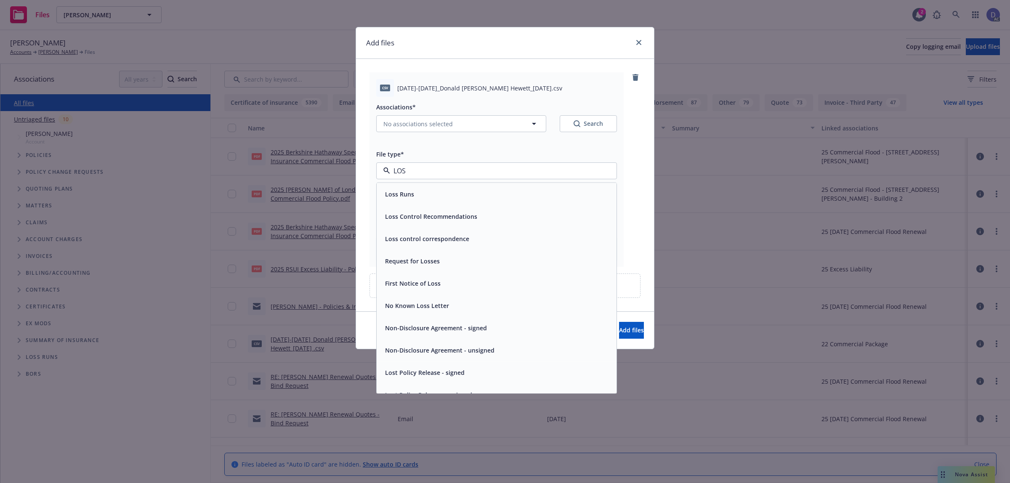
type input "LOSS"
click at [534, 185] on div "Loss Runs" at bounding box center [497, 194] width 240 height 22
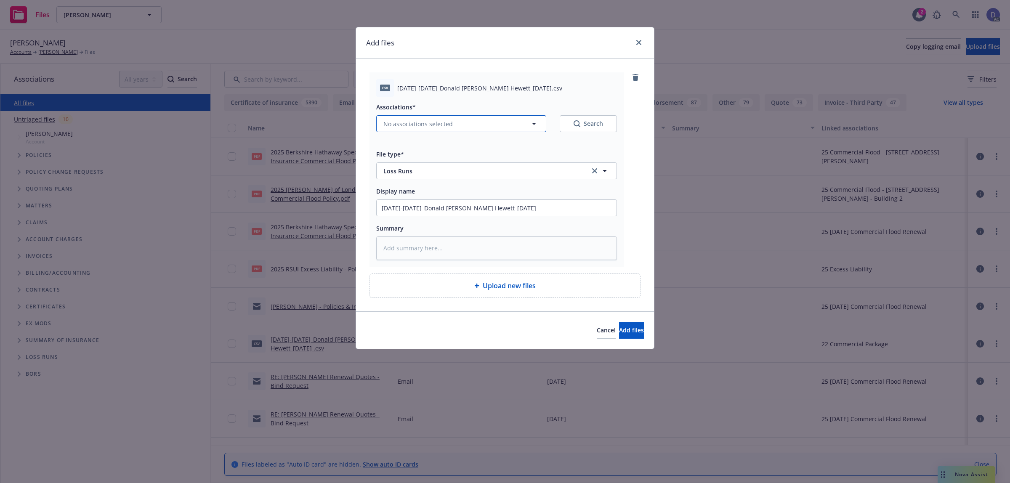
click at [465, 128] on button "No associations selected" at bounding box center [461, 123] width 170 height 17
type textarea "x"
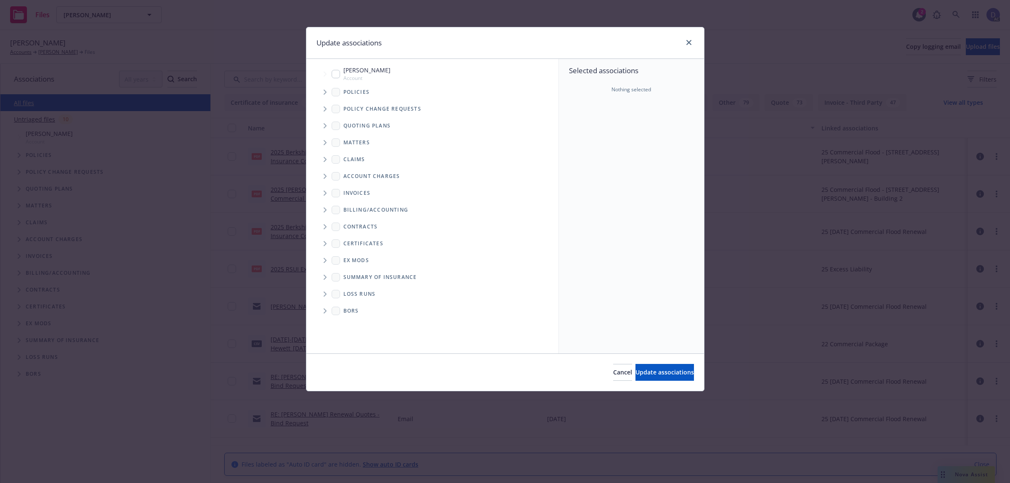
click at [322, 92] on span "Tree Example" at bounding box center [324, 91] width 13 height 13
click at [621, 120] on div "Selected associations Nothing selected" at bounding box center [631, 206] width 145 height 295
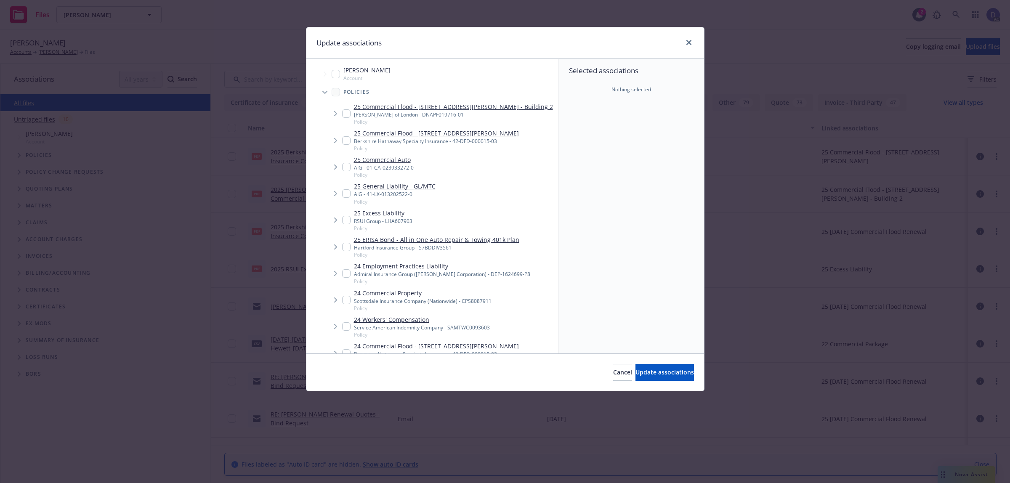
scroll to position [422, 0]
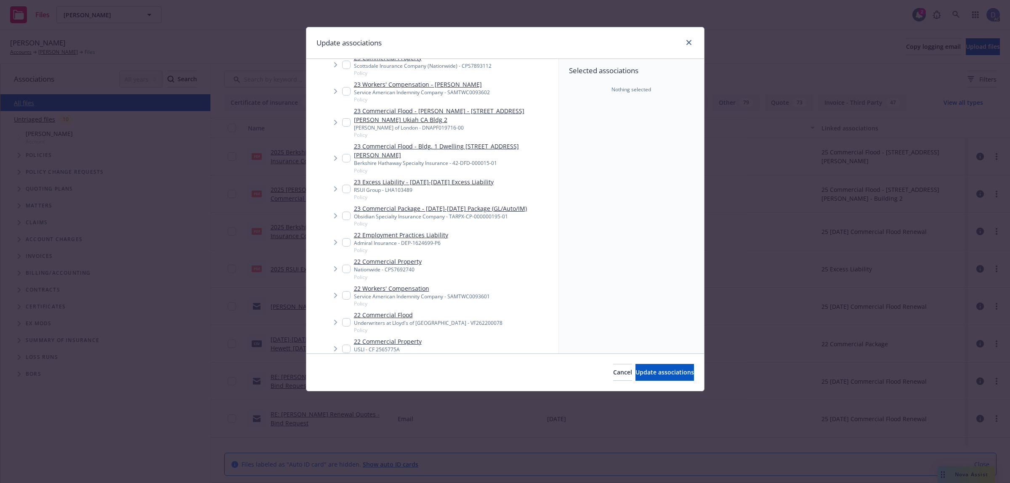
click at [487, 213] on div "Obsidian Specialty Insurance Company - TARPX-CP-000000195-01" at bounding box center [440, 216] width 173 height 7
checkbox input "true"
click at [686, 369] on button "Update associations" at bounding box center [665, 372] width 58 height 17
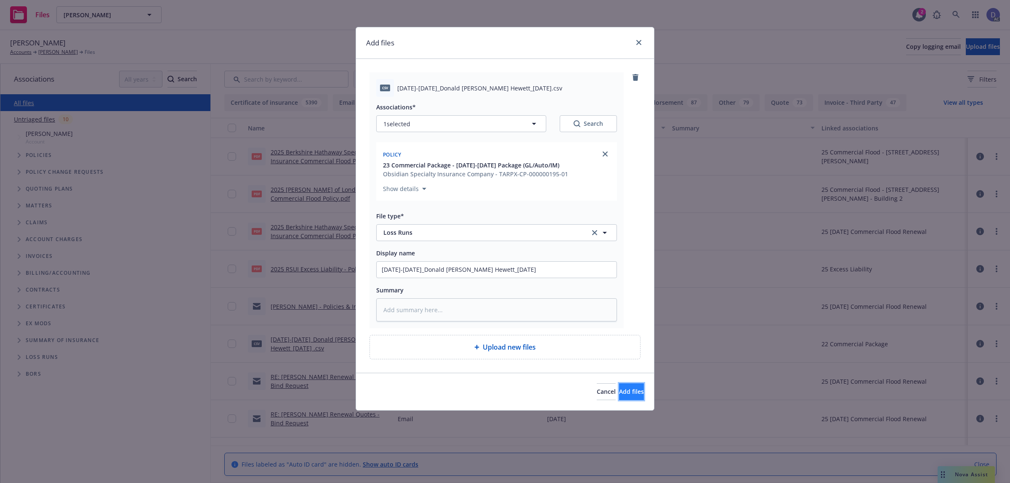
click at [630, 393] on button "Add files" at bounding box center [631, 391] width 25 height 17
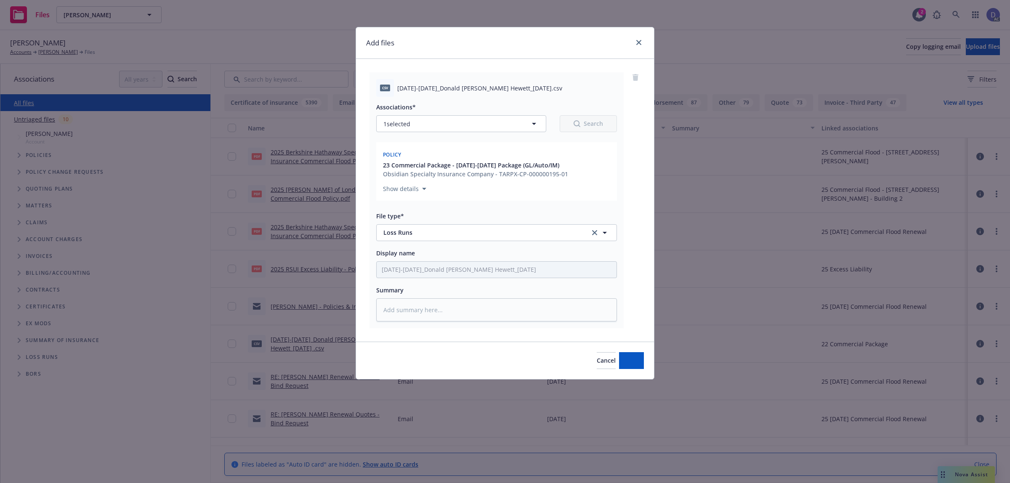
type textarea "x"
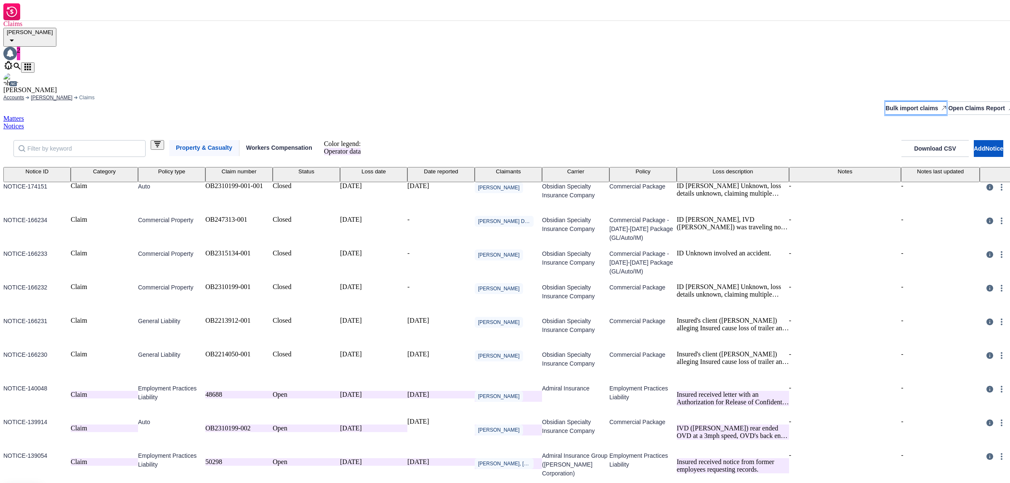
click at [885, 102] on div "Bulk import claims" at bounding box center [915, 108] width 61 height 13
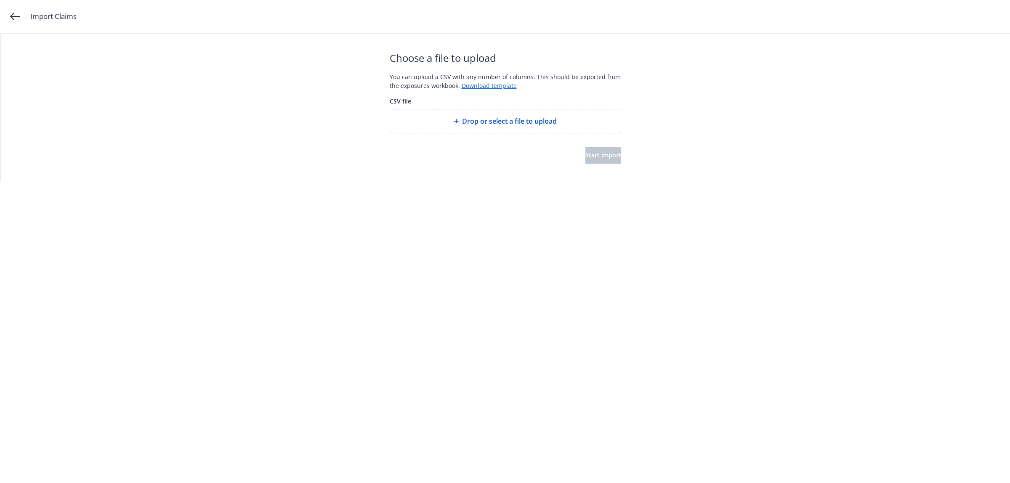
click at [483, 125] on span "Drop or select a file to upload" at bounding box center [509, 121] width 95 height 10
click at [598, 149] on button "Start import" at bounding box center [603, 155] width 36 height 17
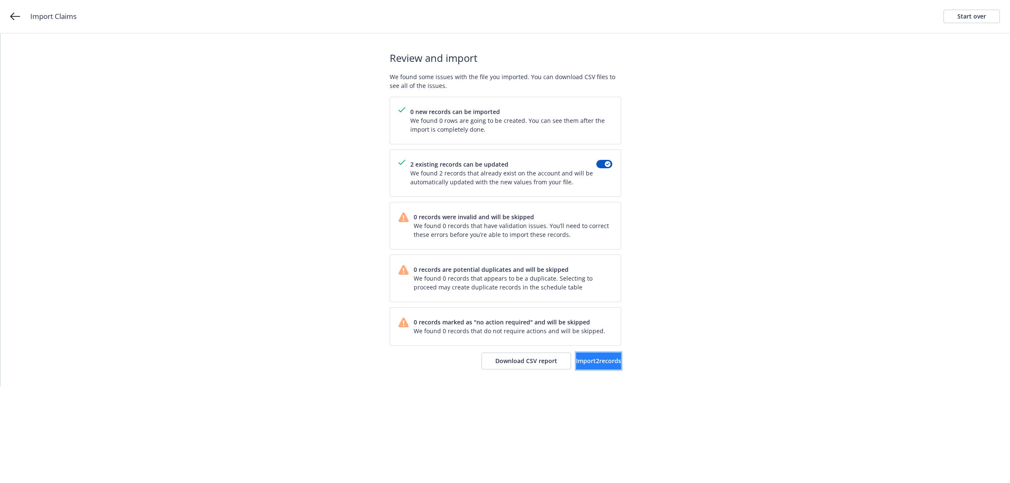
click at [587, 360] on span "Import 2 records" at bounding box center [598, 361] width 45 height 8
click at [590, 358] on span "View accounts" at bounding box center [586, 361] width 41 height 8
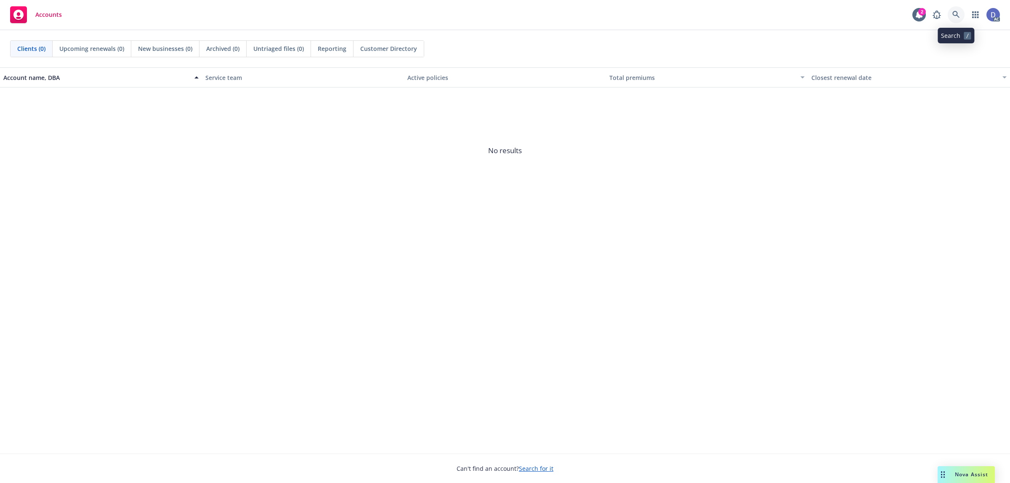
click at [955, 7] on link at bounding box center [956, 14] width 17 height 17
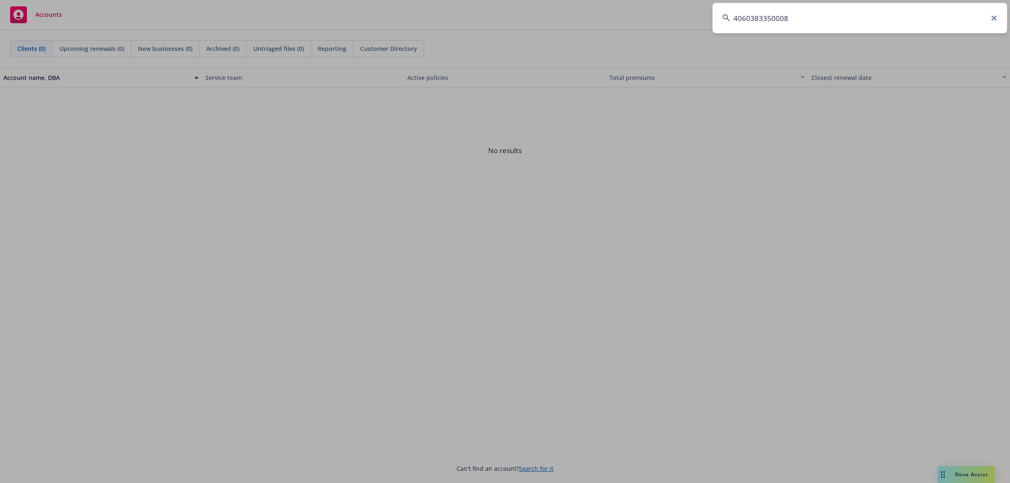
click at [955, 7] on input "4060383350008" at bounding box center [860, 18] width 295 height 30
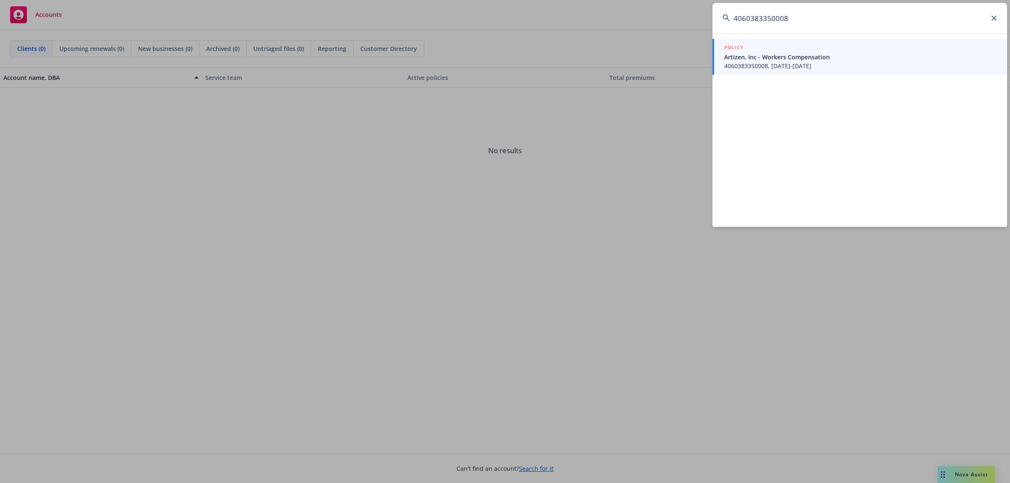
type input "4060383350008"
click at [748, 66] on span "4060383350008, 12/15/2019-12/15/2020" at bounding box center [860, 65] width 273 height 9
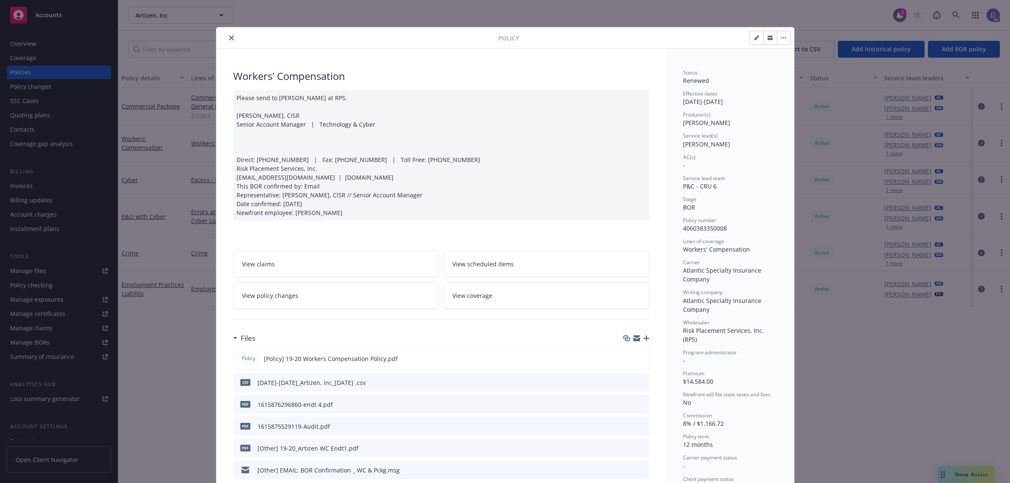
click at [229, 36] on icon "close" at bounding box center [231, 37] width 5 height 5
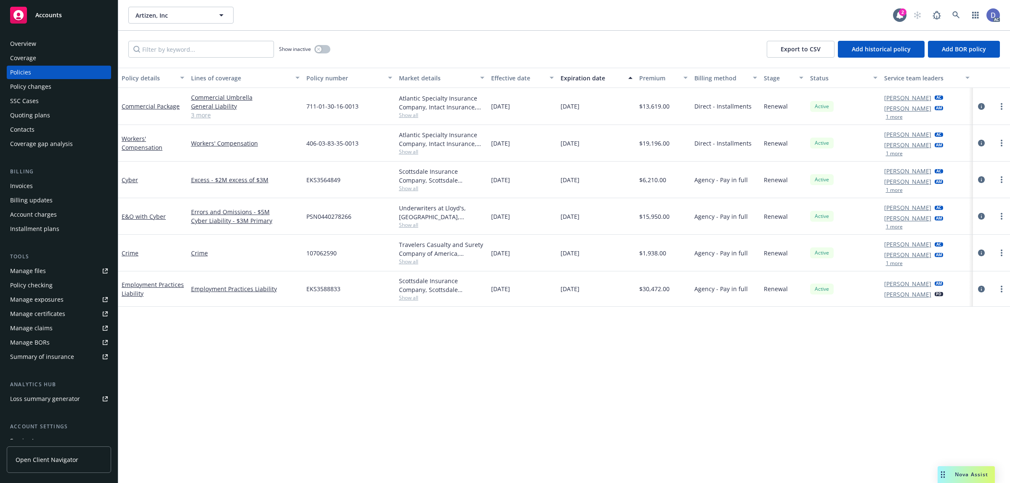
click at [32, 47] on div "Overview" at bounding box center [23, 43] width 26 height 13
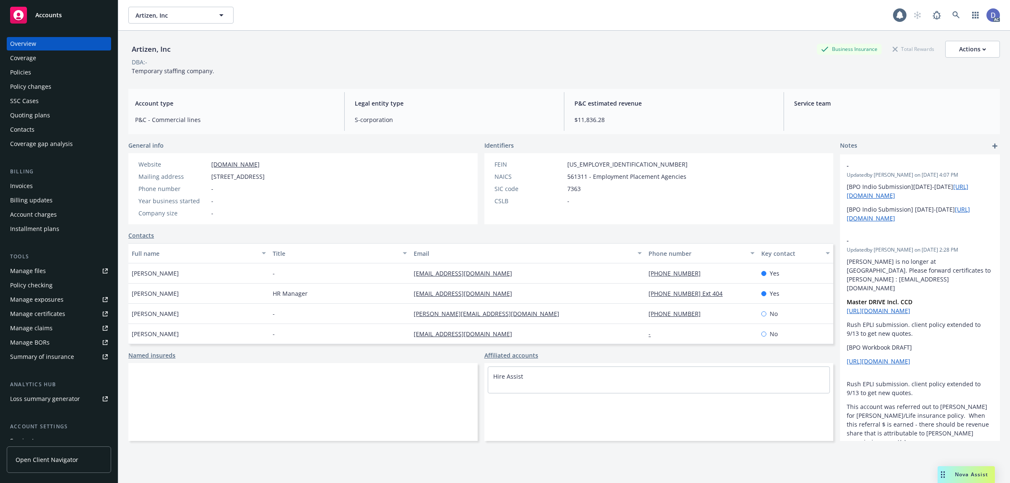
click at [166, 51] on div "Artizen, Inc" at bounding box center [150, 49] width 45 height 11
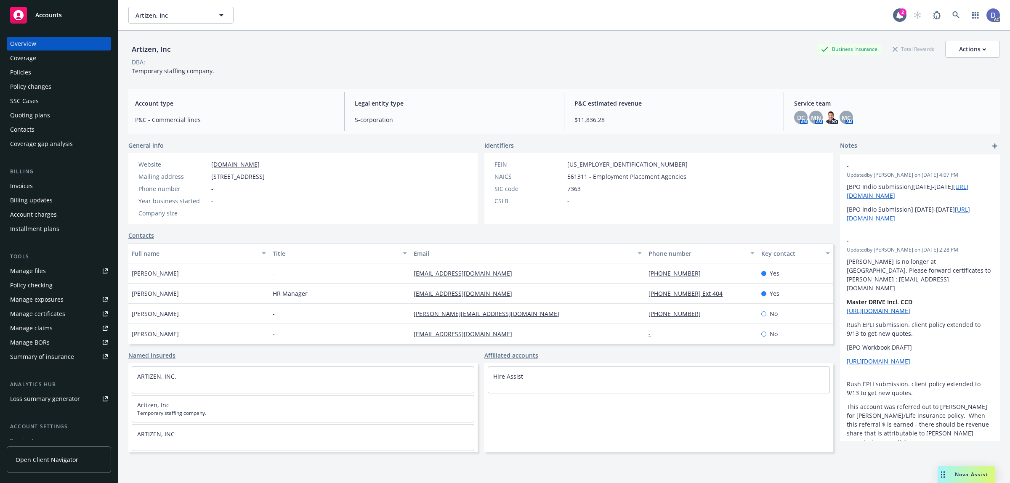
click at [166, 51] on div "Artizen, Inc" at bounding box center [150, 49] width 45 height 11
copy div "Artizen, Inc"
click at [45, 325] on div "Manage claims" at bounding box center [31, 328] width 43 height 13
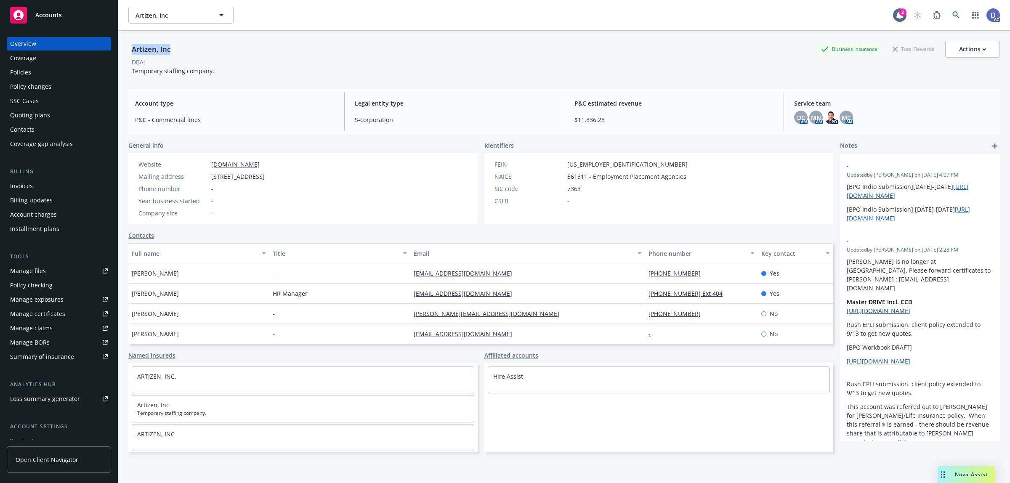
click at [44, 274] on div "Manage files" at bounding box center [28, 270] width 36 height 13
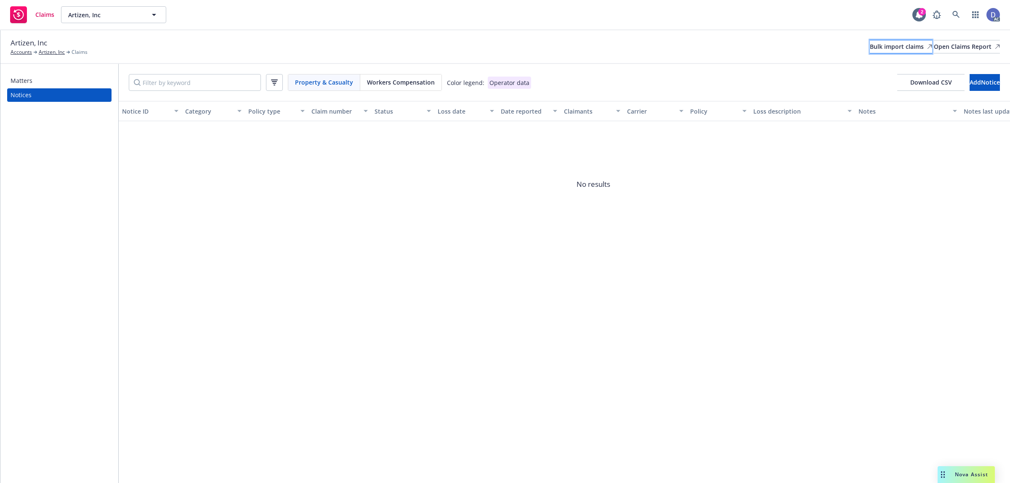
click at [870, 50] on div "Bulk import claims" at bounding box center [901, 46] width 62 height 13
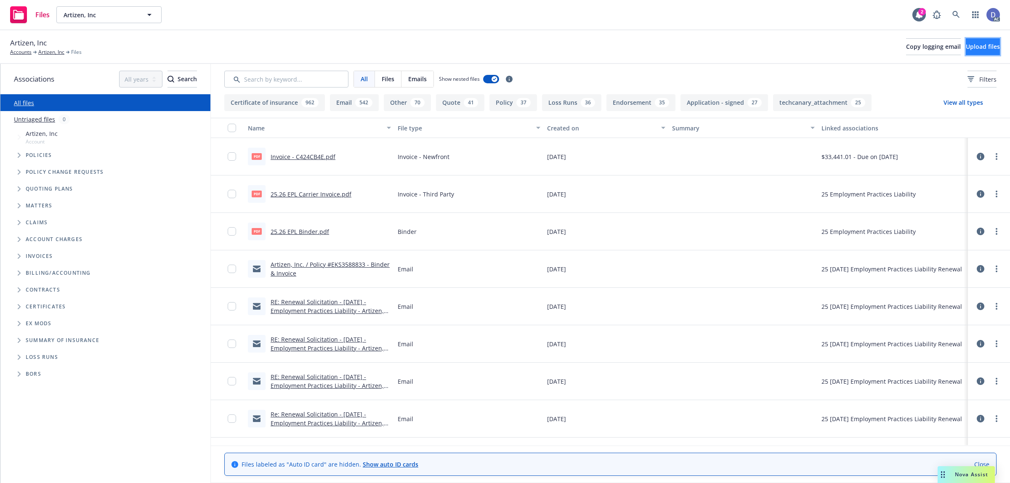
click at [966, 47] on span "Upload files" at bounding box center [983, 47] width 34 height 8
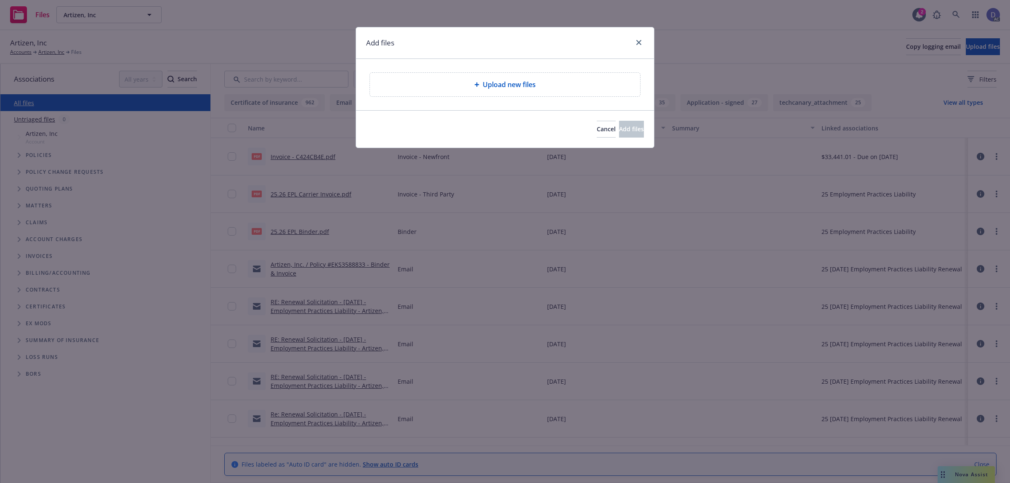
click at [561, 87] on div "Upload new files" at bounding box center [505, 85] width 257 height 10
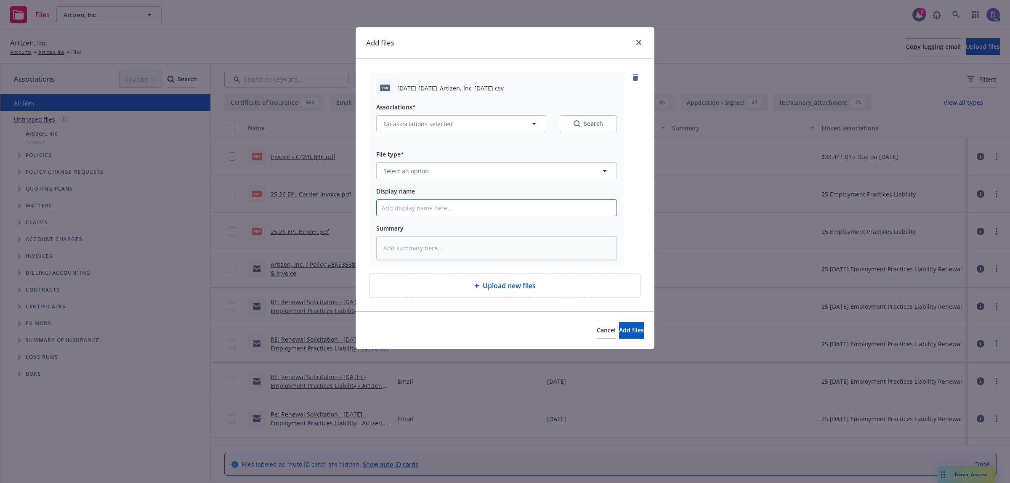
click at [449, 209] on input "Display name" at bounding box center [497, 208] width 240 height 16
paste input "[DATE]-[DATE]_Artizen, Inc_[DATE]"
type input "[DATE]-[DATE]_Artizen, Inc_[DATE]"
type textarea "x"
type input "2019-2023_Artizen, Inc_9-16-2024"
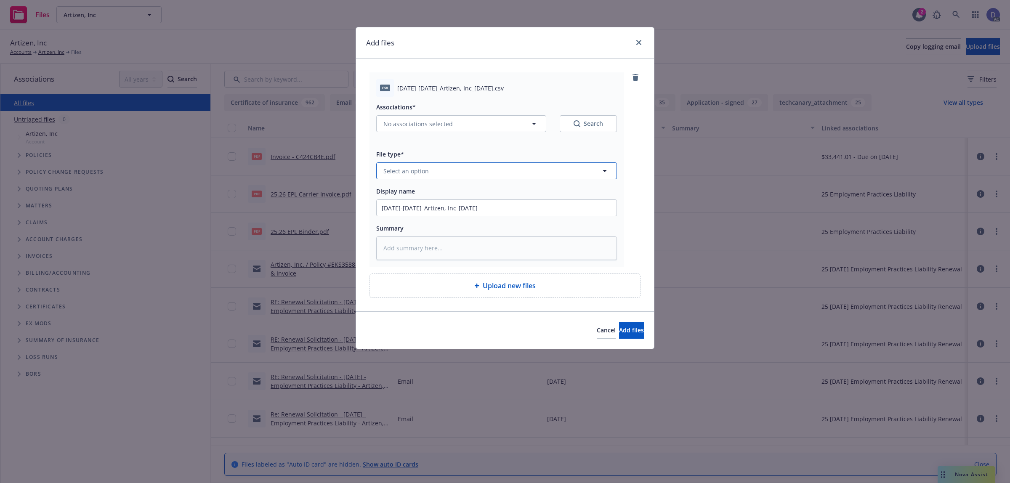
click at [470, 171] on button "Select an option" at bounding box center [496, 170] width 241 height 17
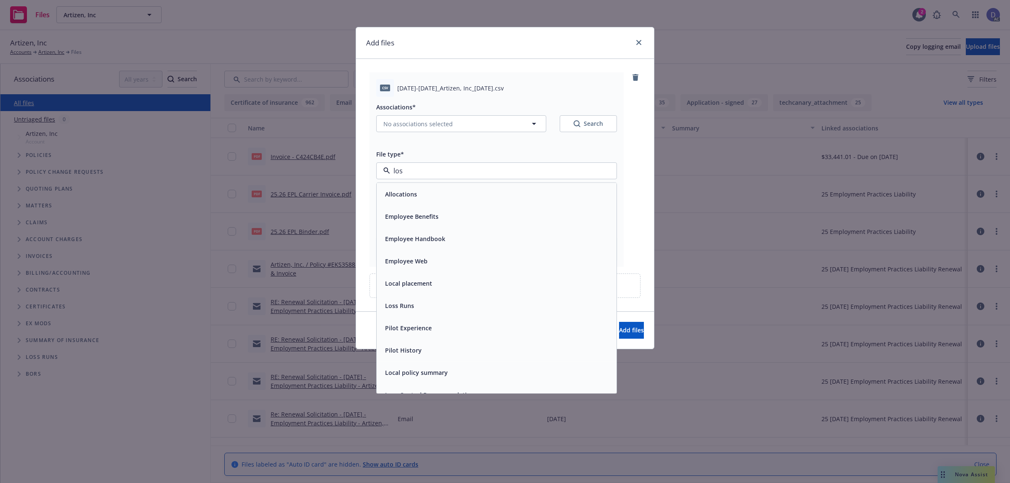
type input "loss"
click at [468, 190] on div "Loss Runs" at bounding box center [497, 194] width 230 height 12
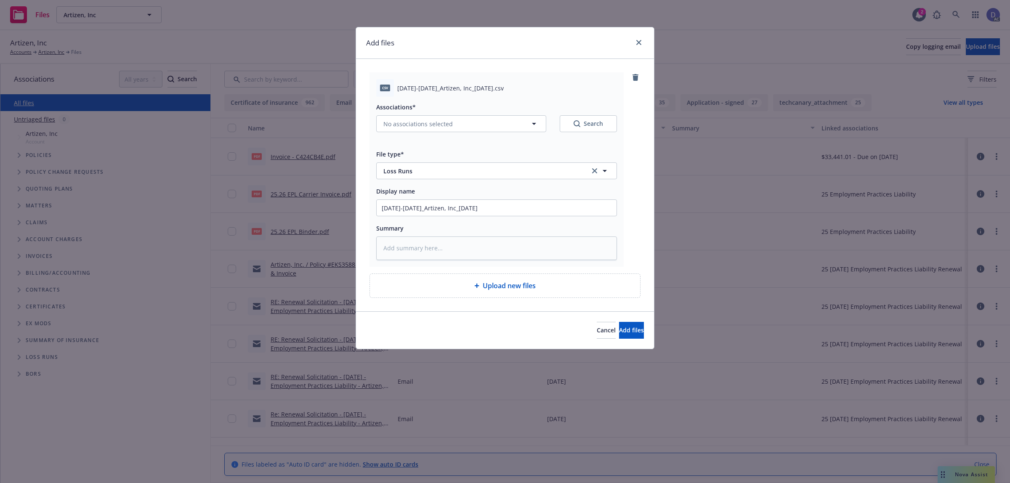
click at [462, 133] on div "Associations* No associations selected Search" at bounding box center [496, 122] width 241 height 40
click at [461, 129] on button "No associations selected" at bounding box center [461, 123] width 170 height 17
type textarea "x"
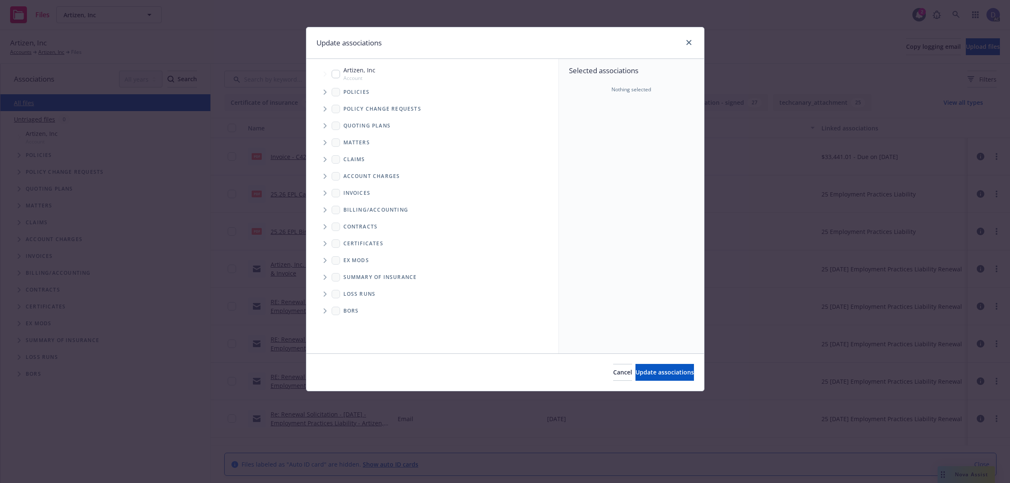
click at [325, 91] on icon "Tree Example" at bounding box center [325, 92] width 3 height 5
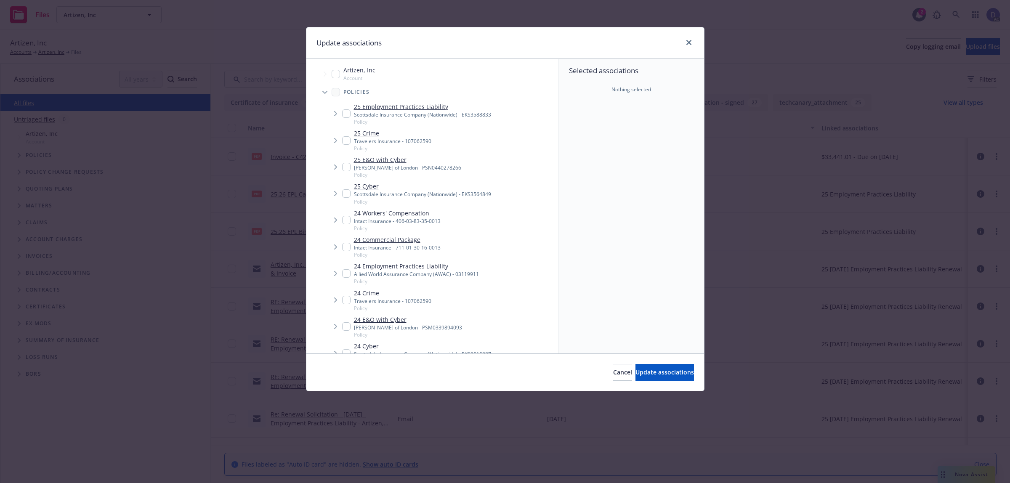
click at [581, 125] on div "Selected associations Nothing selected" at bounding box center [631, 206] width 145 height 295
click at [470, 88] on div "Policies" at bounding box center [437, 92] width 244 height 17
click at [624, 129] on div "Selected associations Nothing selected" at bounding box center [631, 206] width 145 height 295
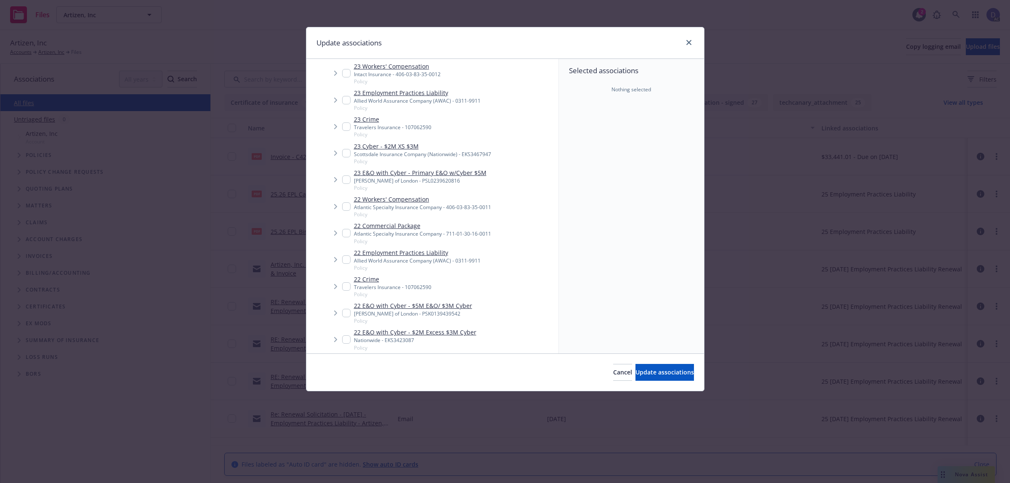
click at [428, 198] on link "22 Workers' Compensation" at bounding box center [422, 199] width 137 height 9
checkbox input "true"
click at [639, 365] on button "Update associations" at bounding box center [665, 372] width 58 height 17
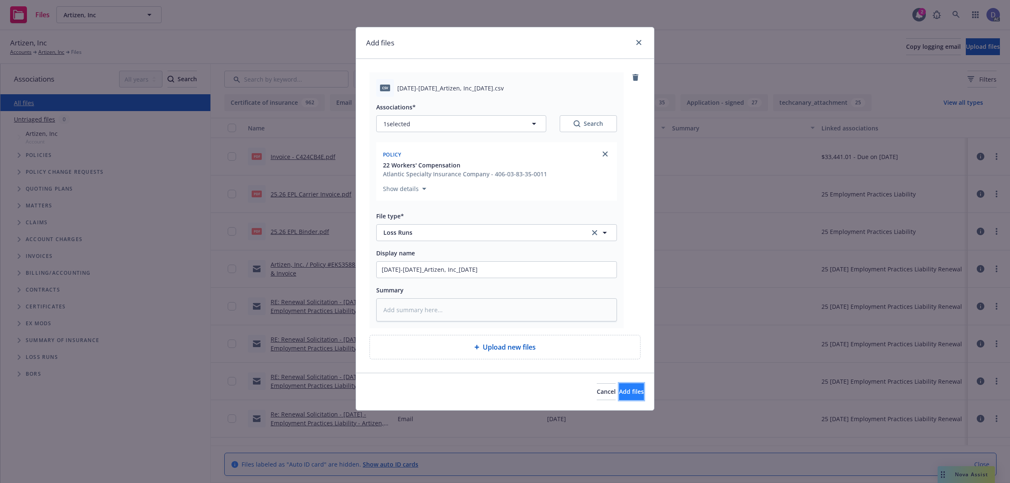
click at [624, 388] on span "Add files" at bounding box center [631, 392] width 25 height 8
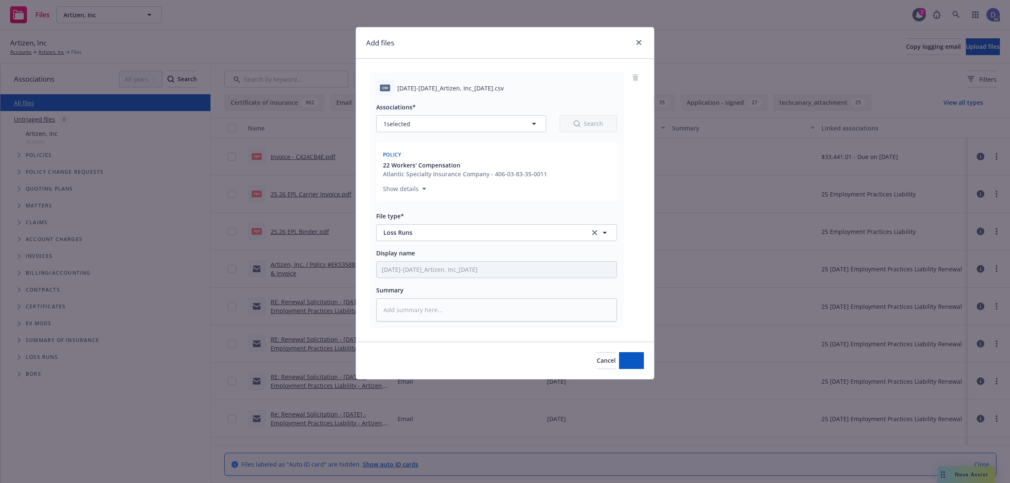
type textarea "x"
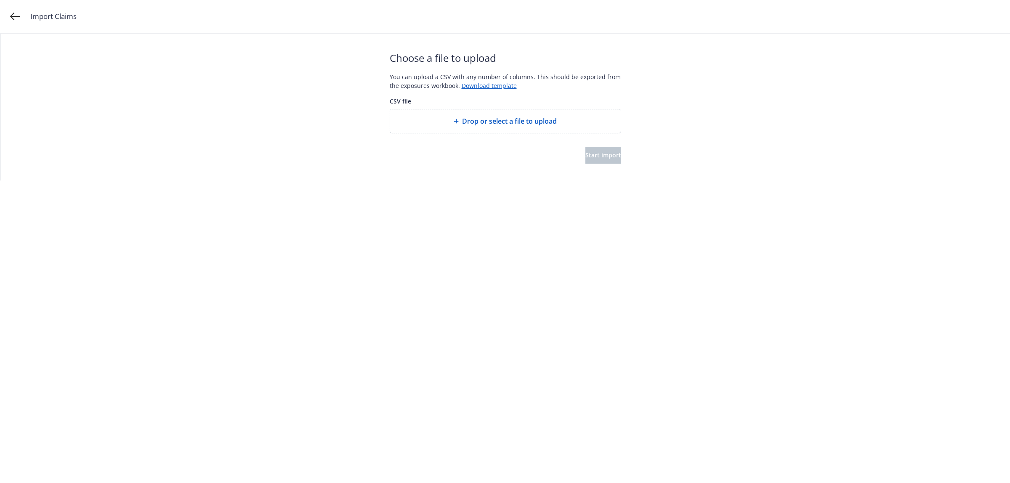
click at [481, 128] on div "Drop or select a file to upload" at bounding box center [505, 121] width 231 height 24
click at [586, 151] on span "Start import" at bounding box center [603, 155] width 36 height 8
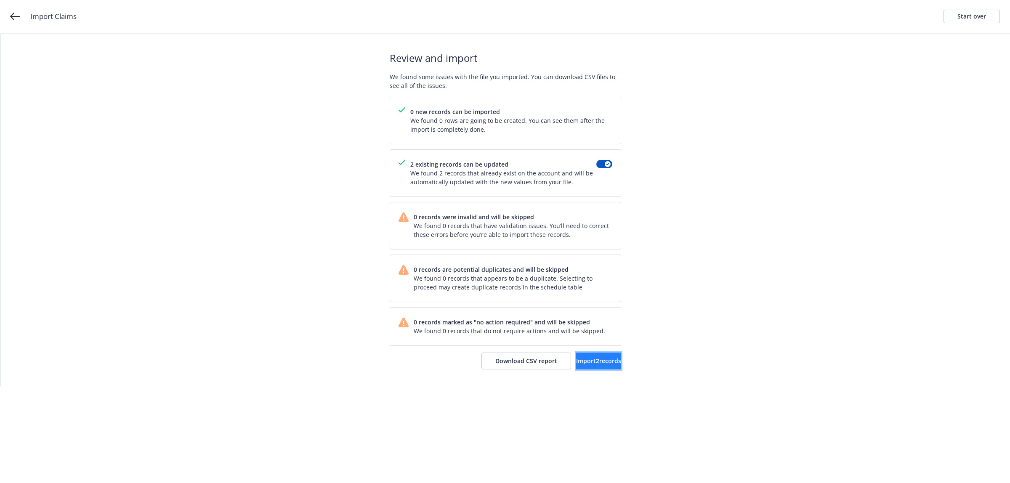
click at [585, 354] on button "Import 2 records" at bounding box center [598, 361] width 45 height 17
click at [582, 369] on link "View accounts" at bounding box center [586, 361] width 69 height 17
